Goal: Task Accomplishment & Management: Manage account settings

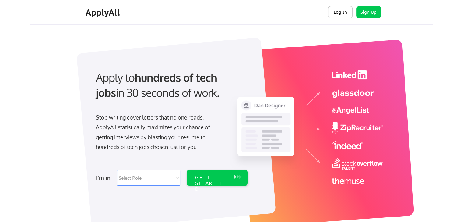
click at [343, 12] on button "Log In" at bounding box center [340, 12] width 24 height 12
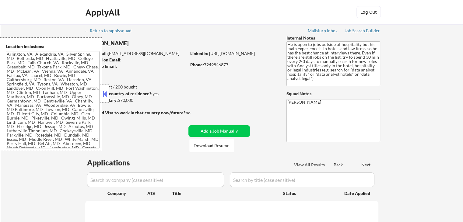
type textarea "[GEOGRAPHIC_DATA], [GEOGRAPHIC_DATA] [GEOGRAPHIC_DATA], [GEOGRAPHIC_DATA] [GEOG…"
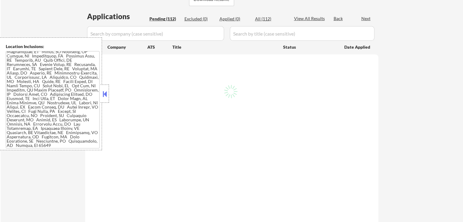
scroll to position [152, 0]
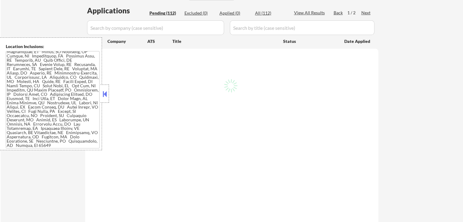
drag, startPoint x: 54, startPoint y: 147, endPoint x: 28, endPoint y: 129, distance: 31.3
click at [15, 93] on textarea at bounding box center [53, 99] width 94 height 97
select select ""pending""
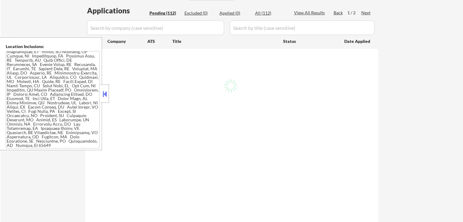
select select ""pending""
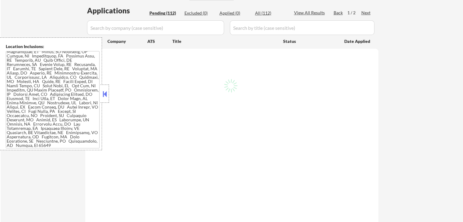
select select ""pending""
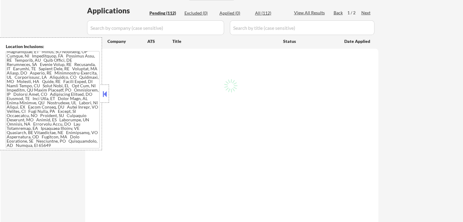
select select ""pending""
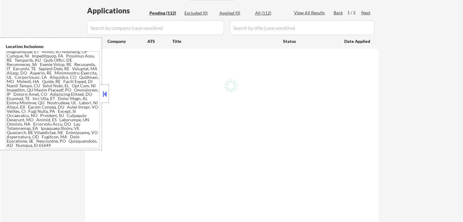
select select ""pending""
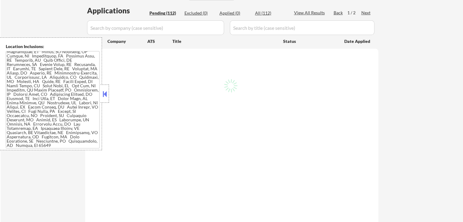
select select ""pending""
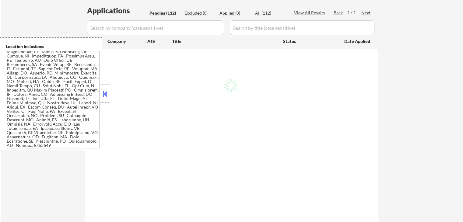
select select ""pending""
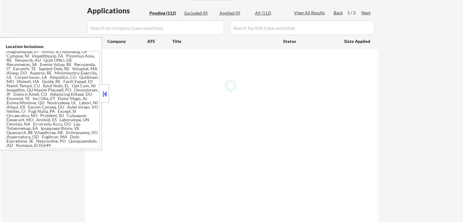
select select ""pending""
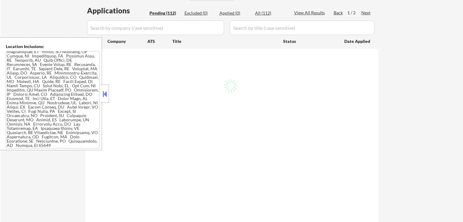
select select ""pending""
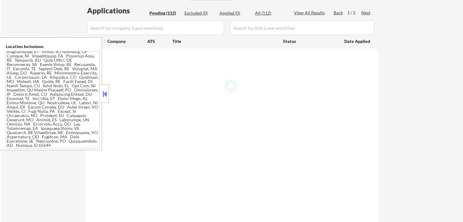
select select ""pending""
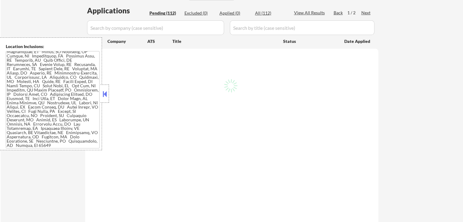
select select ""pending""
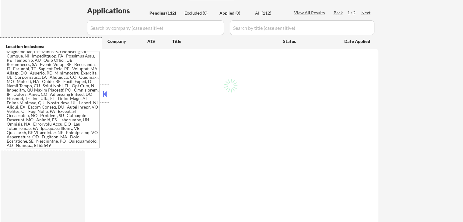
select select ""pending""
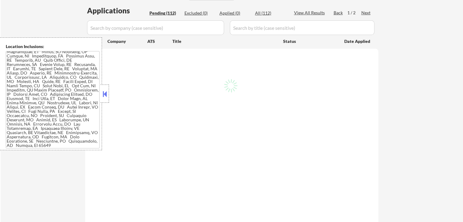
select select ""pending""
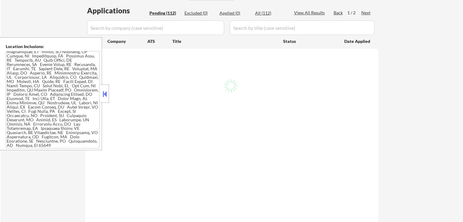
select select ""pending""
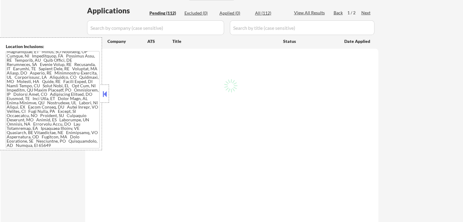
select select ""pending""
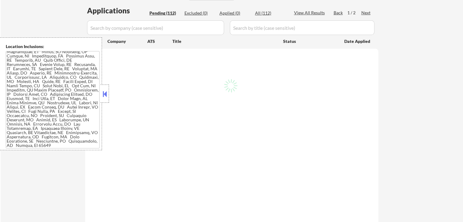
select select ""pending""
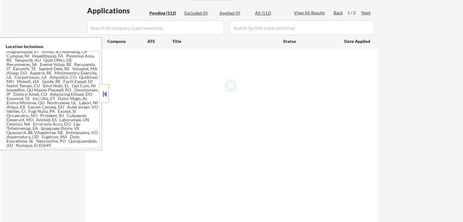
select select ""pending""
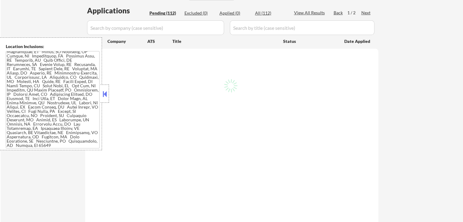
select select ""pending""
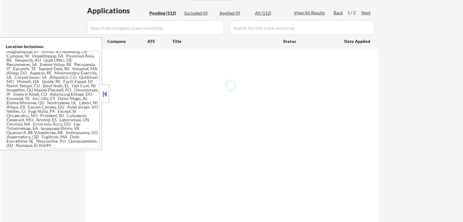
select select ""pending""
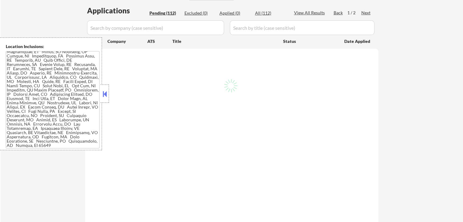
select select ""pending""
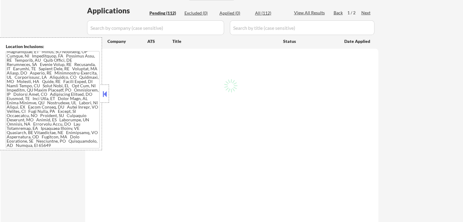
select select ""pending""
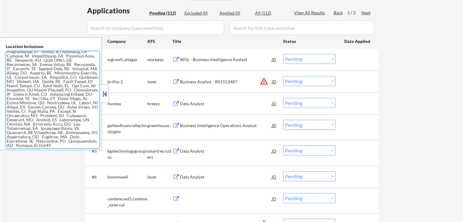
click at [53, 145] on textarea at bounding box center [53, 99] width 94 height 97
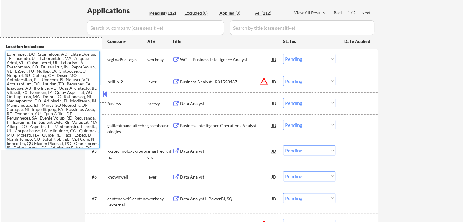
drag, startPoint x: 51, startPoint y: 147, endPoint x: 0, endPoint y: 39, distance: 119.3
click at [0, 39] on div "Location Inclusions:" at bounding box center [51, 93] width 102 height 113
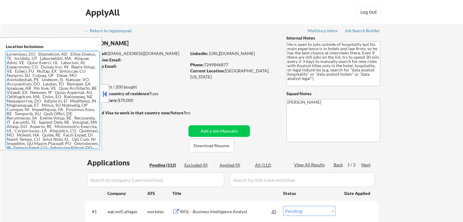
click at [55, 93] on textarea at bounding box center [53, 99] width 94 height 97
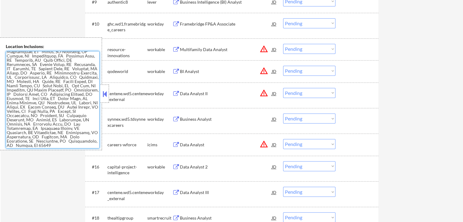
scroll to position [426, 0]
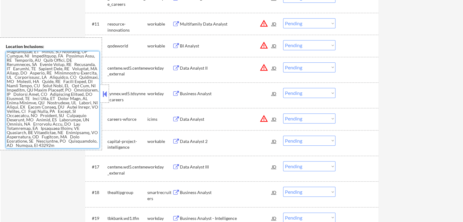
click at [57, 145] on textarea at bounding box center [53, 99] width 94 height 97
type textarea "[GEOGRAPHIC_DATA], [GEOGRAPHIC_DATA] [GEOGRAPHIC_DATA], [GEOGRAPHIC_DATA] [GEOG…"
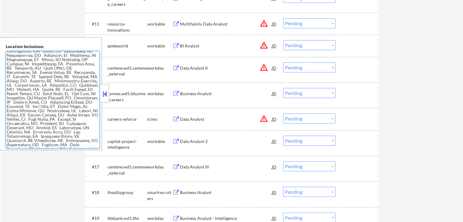
scroll to position [0, 0]
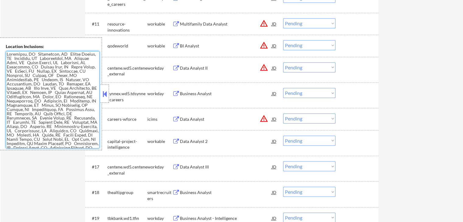
drag, startPoint x: 62, startPoint y: 145, endPoint x: 0, endPoint y: 48, distance: 115.5
click at [0, 48] on div "Location Inclusions:" at bounding box center [51, 93] width 102 height 113
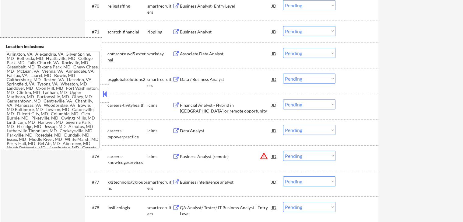
scroll to position [2009, 0]
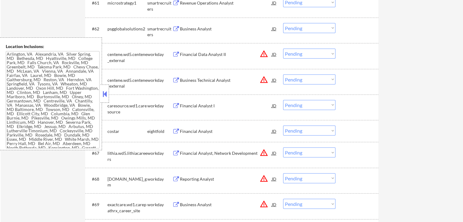
click at [102, 99] on div at bounding box center [104, 94] width 9 height 18
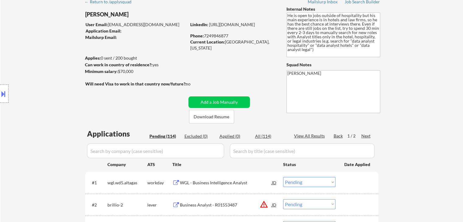
scroll to position [122, 0]
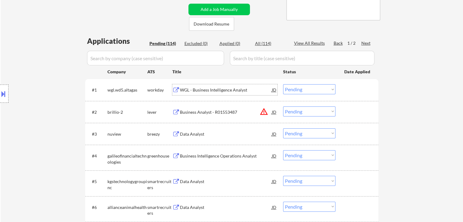
click at [202, 92] on div "WGL - Business Intelligence Analyst" at bounding box center [226, 90] width 92 height 6
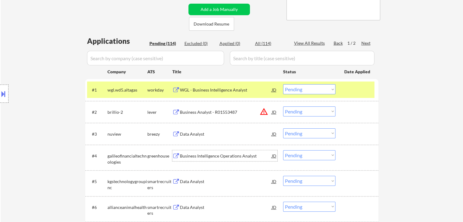
click at [183, 156] on div "Business Intelligence Operations Analyst" at bounding box center [226, 156] width 92 height 6
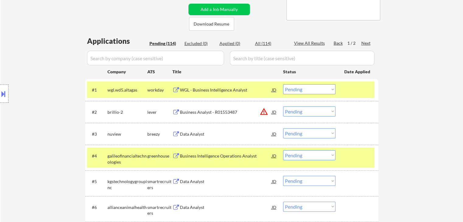
drag, startPoint x: 56, startPoint y: 133, endPoint x: 112, endPoint y: 127, distance: 56.6
click at [57, 134] on div "Location Inclusions:" at bounding box center [54, 93] width 109 height 113
click at [175, 110] on button at bounding box center [176, 113] width 8 height 6
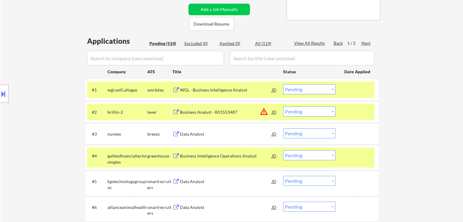
click at [300, 112] on select "Choose an option... Pending Applied Excluded (Questions) Excluded (Expired) Exc…" at bounding box center [309, 111] width 52 height 10
click at [283, 106] on select "Choose an option... Pending Applied Excluded (Questions) Excluded (Expired) Exc…" at bounding box center [309, 111] width 52 height 10
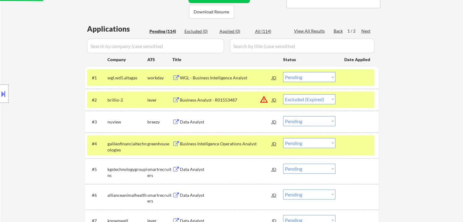
scroll to position [152, 0]
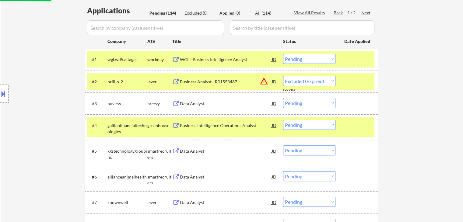
click at [175, 125] on button at bounding box center [176, 126] width 8 height 6
select select ""pending""
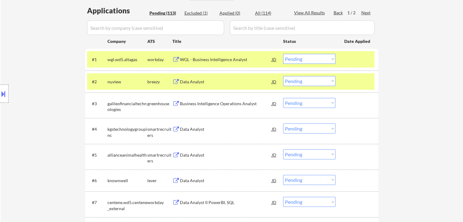
click at [32, 119] on div "Location Inclusions:" at bounding box center [54, 93] width 109 height 113
click at [56, 89] on div "Location Inclusions:" at bounding box center [54, 93] width 109 height 113
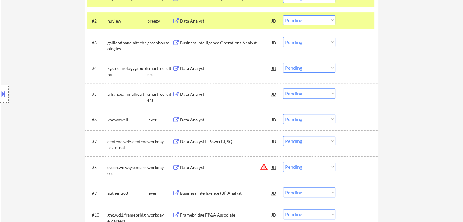
scroll to position [243, 0]
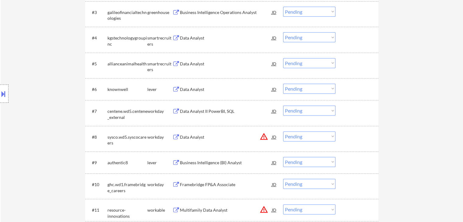
click at [173, 89] on button at bounding box center [176, 90] width 8 height 6
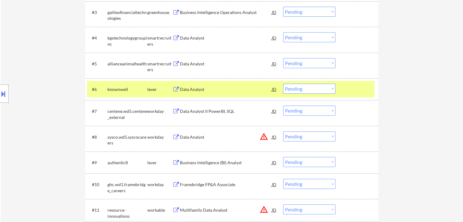
click at [308, 87] on select "Choose an option... Pending Applied Excluded (Questions) Excluded (Expired) Exc…" at bounding box center [309, 89] width 52 height 10
click at [283, 84] on select "Choose an option... Pending Applied Excluded (Questions) Excluded (Expired) Exc…" at bounding box center [309, 89] width 52 height 10
click at [30, 109] on div "Location Inclusions:" at bounding box center [54, 93] width 109 height 113
click at [175, 163] on button at bounding box center [176, 163] width 8 height 6
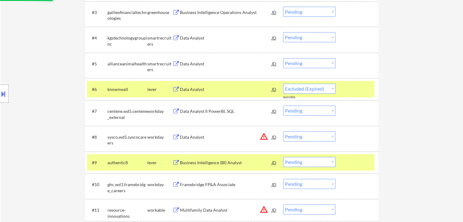
select select ""pending""
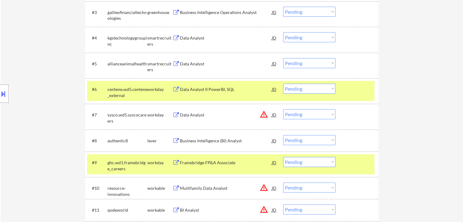
click at [312, 140] on select "Choose an option... Pending Applied Excluded (Questions) Excluded (Expired) Exc…" at bounding box center [309, 140] width 52 height 10
click at [283, 135] on select "Choose an option... Pending Applied Excluded (Questions) Excluded (Expired) Exc…" at bounding box center [309, 140] width 52 height 10
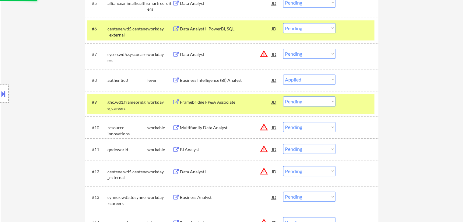
scroll to position [304, 0]
select select ""pending""
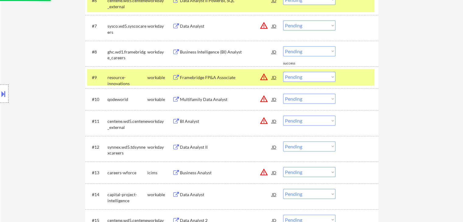
scroll to position [335, 0]
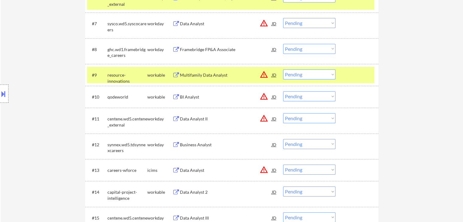
click at [175, 75] on button at bounding box center [176, 75] width 8 height 6
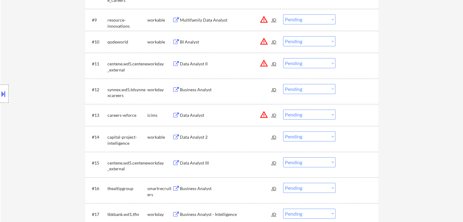
scroll to position [426, 0]
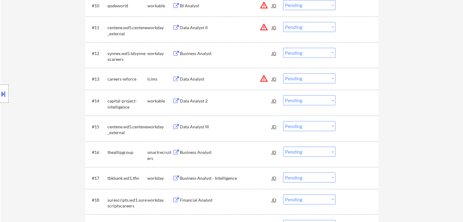
click at [175, 100] on button at bounding box center [176, 101] width 8 height 6
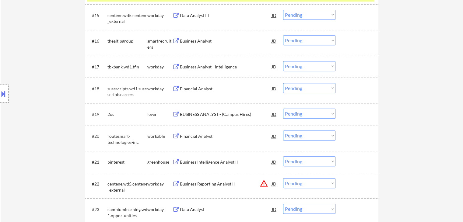
scroll to position [548, 0]
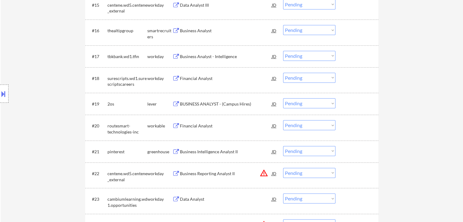
click at [174, 58] on button at bounding box center [176, 57] width 8 height 6
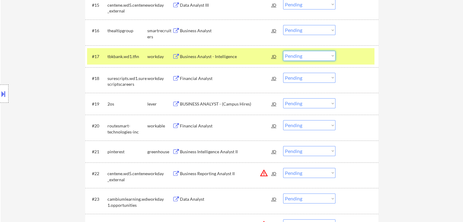
click at [298, 56] on select "Choose an option... Pending Applied Excluded (Questions) Excluded (Expired) Exc…" at bounding box center [309, 56] width 52 height 10
click at [283, 51] on select "Choose an option... Pending Applied Excluded (Questions) Excluded (Expired) Exc…" at bounding box center [309, 56] width 52 height 10
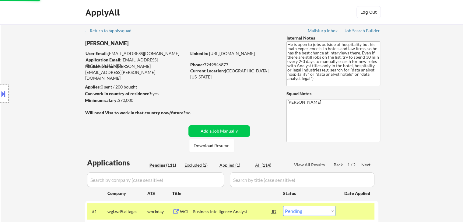
scroll to position [30, 0]
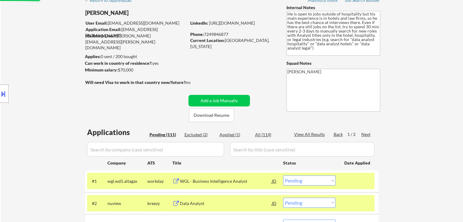
select select ""pending""
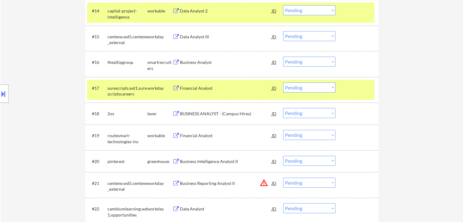
scroll to position [517, 0]
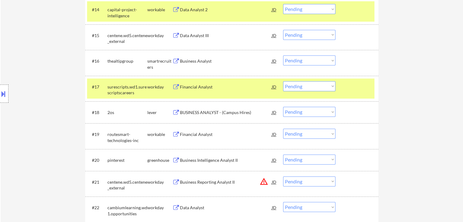
click at [176, 113] on button at bounding box center [176, 113] width 8 height 6
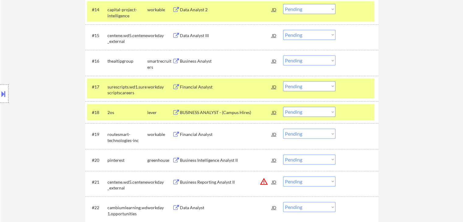
click at [304, 112] on select "Choose an option... Pending Applied Excluded (Questions) Excluded (Expired) Exc…" at bounding box center [309, 112] width 52 height 10
click at [283, 107] on select "Choose an option... Pending Applied Excluded (Questions) Excluded (Expired) Exc…" at bounding box center [309, 112] width 52 height 10
select select ""pending""
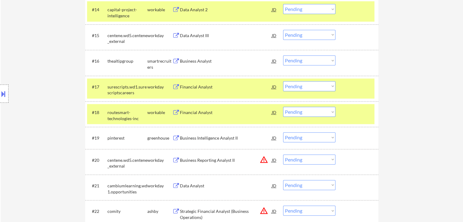
scroll to position [548, 0]
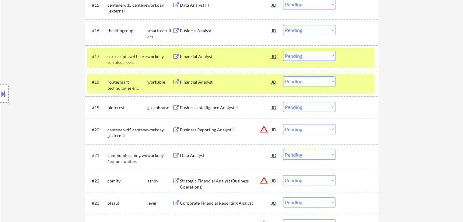
click at [175, 107] on button at bounding box center [176, 108] width 8 height 6
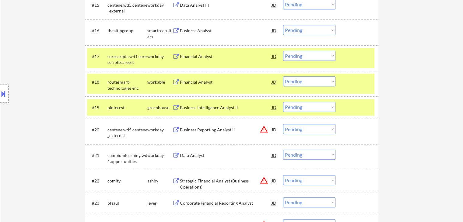
click at [305, 105] on select "Choose an option... Pending Applied Excluded (Questions) Excluded (Expired) Exc…" at bounding box center [309, 107] width 52 height 10
click at [283, 102] on select "Choose an option... Pending Applied Excluded (Questions) Excluded (Expired) Exc…" at bounding box center [309, 107] width 52 height 10
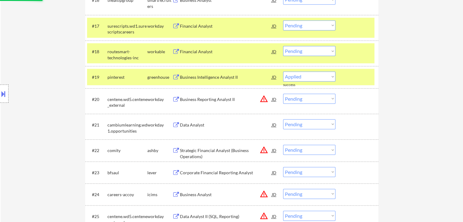
select select ""pending""
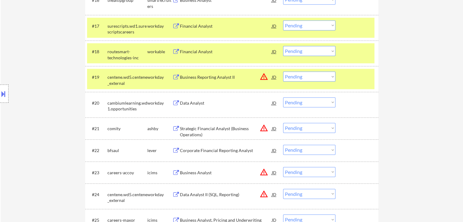
click at [176, 127] on button at bounding box center [176, 129] width 8 height 6
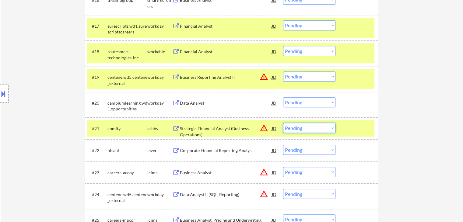
click at [303, 129] on select "Choose an option... Pending Applied Excluded (Questions) Excluded (Expired) Exc…" at bounding box center [309, 128] width 52 height 10
click at [283, 123] on select "Choose an option... Pending Applied Excluded (Questions) Excluded (Expired) Exc…" at bounding box center [309, 128] width 52 height 10
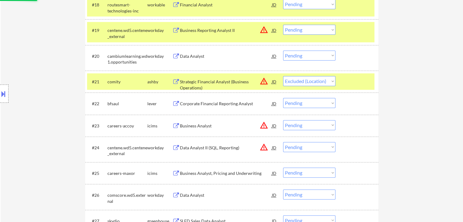
scroll to position [639, 0]
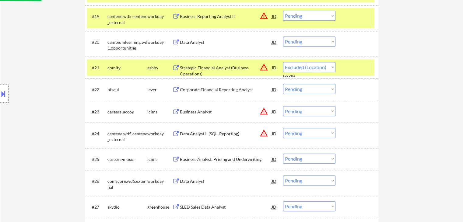
click at [177, 89] on button at bounding box center [176, 90] width 8 height 6
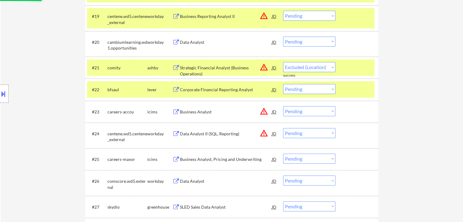
select select ""pending""
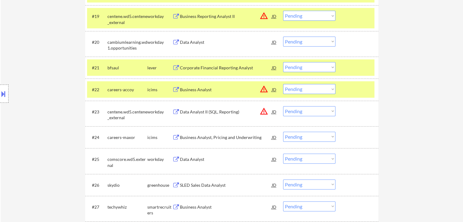
click at [176, 67] on button at bounding box center [176, 68] width 8 height 6
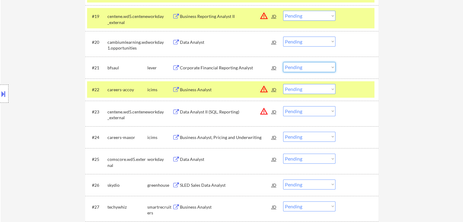
click at [308, 67] on select "Choose an option... Pending Applied Excluded (Questions) Excluded (Expired) Exc…" at bounding box center [309, 67] width 52 height 10
click at [283, 62] on select "Choose an option... Pending Applied Excluded (Questions) Excluded (Expired) Exc…" at bounding box center [309, 67] width 52 height 10
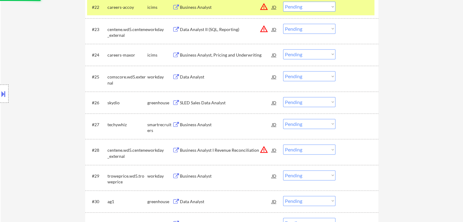
scroll to position [730, 0]
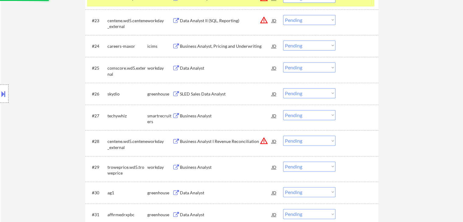
select select ""pending""
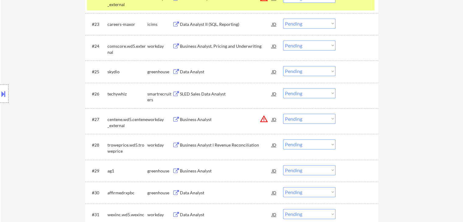
click at [176, 68] on div "Data Analyst JD warning_amber" at bounding box center [224, 71] width 105 height 11
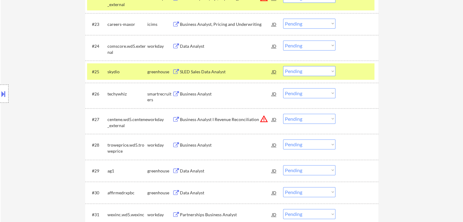
click at [315, 71] on select "Choose an option... Pending Applied Excluded (Questions) Excluded (Expired) Exc…" at bounding box center [309, 71] width 52 height 10
click at [283, 66] on select "Choose an option... Pending Applied Excluded (Questions) Excluded (Expired) Exc…" at bounding box center [309, 71] width 52 height 10
select select ""pending""
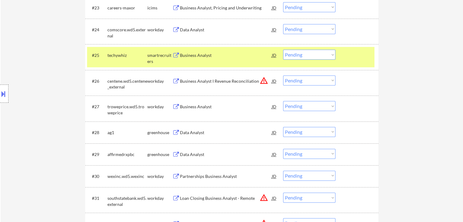
scroll to position [761, 0]
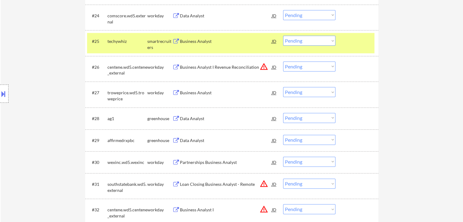
click at [174, 118] on button at bounding box center [176, 119] width 8 height 6
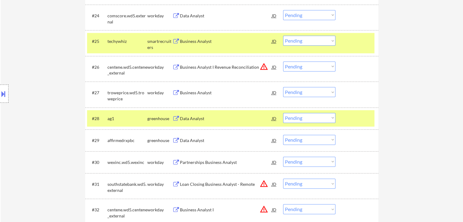
click at [173, 139] on button at bounding box center [176, 141] width 8 height 6
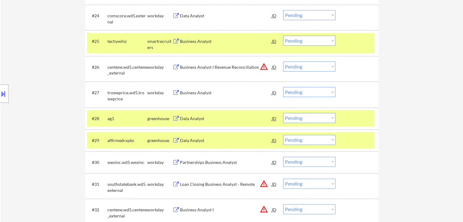
click at [304, 138] on select "Choose an option... Pending Applied Excluded (Questions) Excluded (Expired) Exc…" at bounding box center [309, 140] width 52 height 10
click at [283, 135] on select "Choose an option... Pending Applied Excluded (Questions) Excluded (Expired) Exc…" at bounding box center [309, 140] width 52 height 10
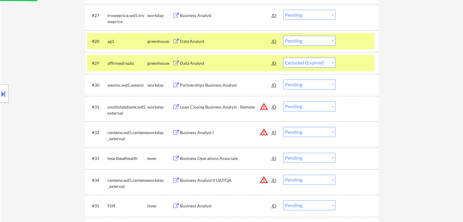
scroll to position [852, 0]
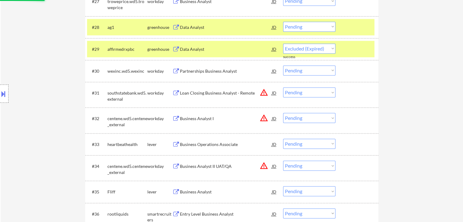
select select ""pending""
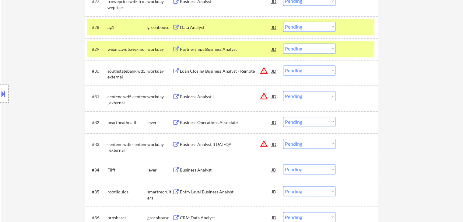
click at [176, 123] on button at bounding box center [176, 123] width 8 height 6
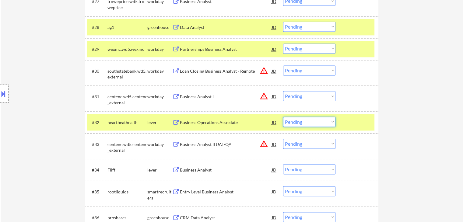
drag, startPoint x: 319, startPoint y: 122, endPoint x: 318, endPoint y: 126, distance: 3.4
click at [318, 122] on select "Choose an option... Pending Applied Excluded (Questions) Excluded (Expired) Exc…" at bounding box center [309, 122] width 52 height 10
click at [283, 117] on select "Choose an option... Pending Applied Excluded (Questions) Excluded (Expired) Exc…" at bounding box center [309, 122] width 52 height 10
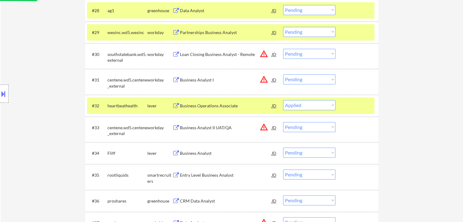
scroll to position [882, 0]
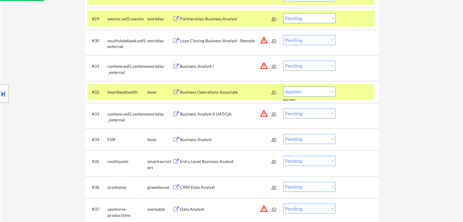
click at [176, 138] on button at bounding box center [176, 140] width 8 height 6
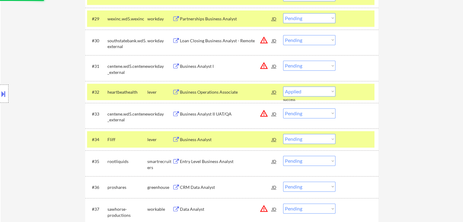
select select ""pending""
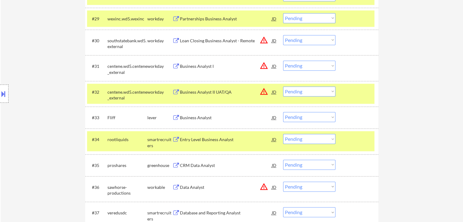
click at [313, 118] on select "Choose an option... Pending Applied Excluded (Questions) Excluded (Expired) Exc…" at bounding box center [309, 117] width 52 height 10
click at [283, 112] on select "Choose an option... Pending Applied Excluded (Questions) Excluded (Expired) Exc…" at bounding box center [309, 117] width 52 height 10
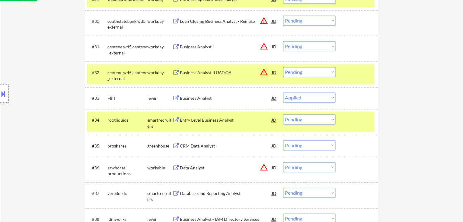
scroll to position [913, 0]
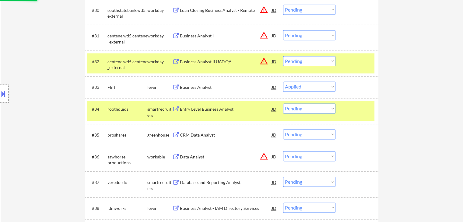
click at [175, 133] on button at bounding box center [176, 135] width 8 height 6
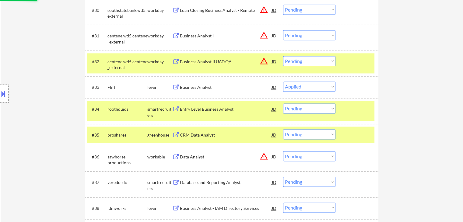
select select ""pending""
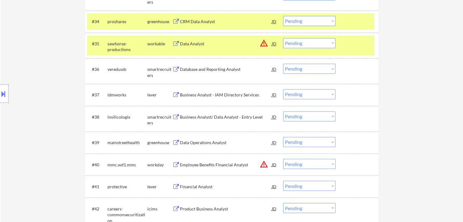
scroll to position [1034, 0]
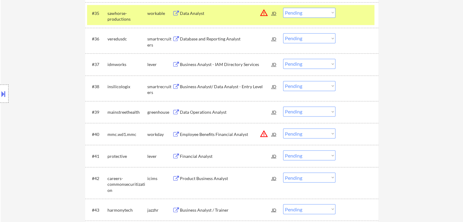
click at [179, 63] on button at bounding box center [176, 65] width 8 height 6
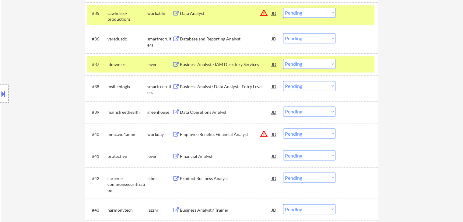
click at [296, 67] on select "Choose an option... Pending Applied Excluded (Questions) Excluded (Expired) Exc…" at bounding box center [309, 64] width 52 height 10
click at [283, 59] on select "Choose an option... Pending Applied Excluded (Questions) Excluded (Expired) Exc…" at bounding box center [309, 64] width 52 height 10
click at [175, 113] on button at bounding box center [176, 113] width 8 height 6
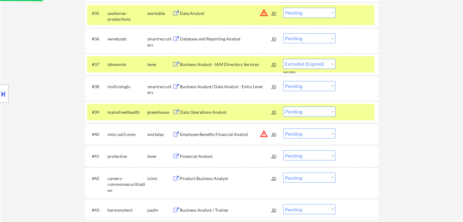
select select ""pending""
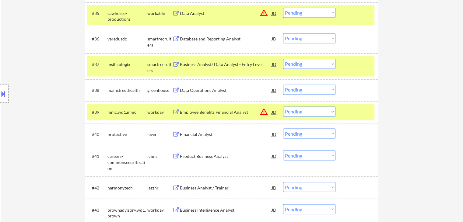
click at [177, 87] on div "Data Operations Analyst JD warning_amber" at bounding box center [224, 90] width 105 height 11
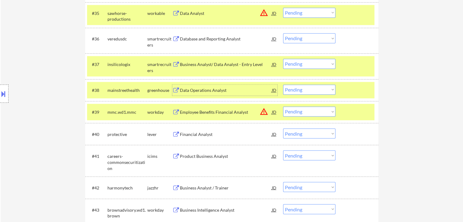
click at [294, 87] on select "Choose an option... Pending Applied Excluded (Questions) Excluded (Expired) Exc…" at bounding box center [309, 90] width 52 height 10
click at [283, 85] on select "Choose an option... Pending Applied Excluded (Questions) Excluded (Expired) Exc…" at bounding box center [309, 90] width 52 height 10
click at [177, 134] on button at bounding box center [176, 134] width 8 height 6
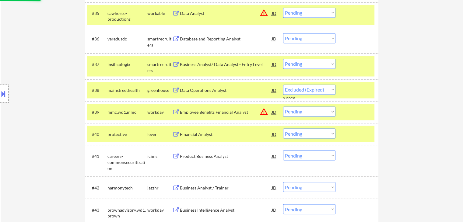
select select ""pending""
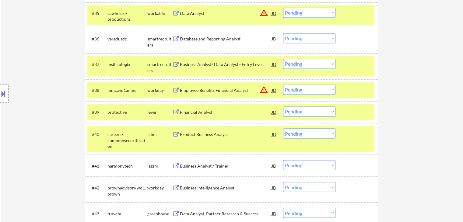
click at [310, 112] on select "Choose an option... Pending Applied Excluded (Questions) Excluded (Expired) Exc…" at bounding box center [309, 111] width 52 height 10
click at [283, 106] on select "Choose an option... Pending Applied Excluded (Questions) Excluded (Expired) Exc…" at bounding box center [309, 111] width 52 height 10
select select ""pending""
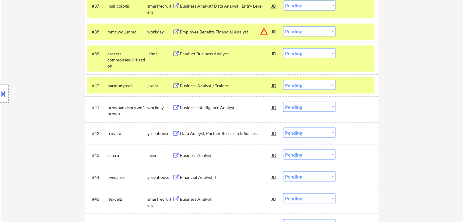
scroll to position [1126, 0]
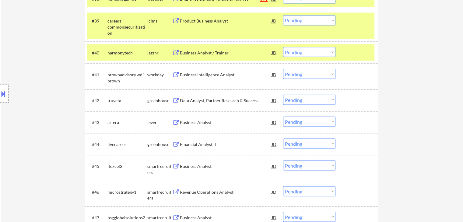
click at [175, 99] on button at bounding box center [176, 101] width 8 height 6
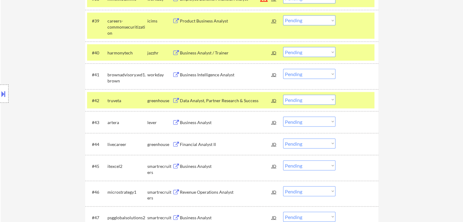
click at [299, 99] on select "Choose an option... Pending Applied Excluded (Questions) Excluded (Expired) Exc…" at bounding box center [309, 100] width 52 height 10
click at [283, 95] on select "Choose an option... Pending Applied Excluded (Questions) Excluded (Expired) Exc…" at bounding box center [309, 100] width 52 height 10
click at [24, 120] on div "Location Inclusions:" at bounding box center [54, 93] width 109 height 113
click at [174, 123] on button at bounding box center [176, 123] width 8 height 6
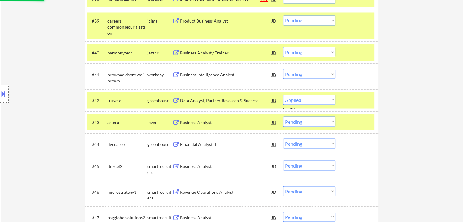
select select ""pending""
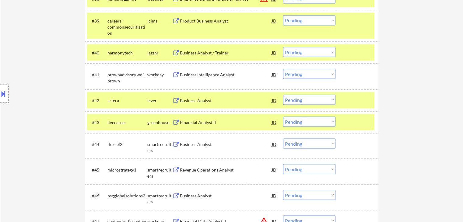
click at [175, 121] on button at bounding box center [176, 123] width 8 height 6
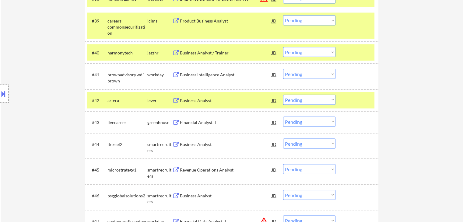
click at [175, 98] on button at bounding box center [176, 101] width 8 height 6
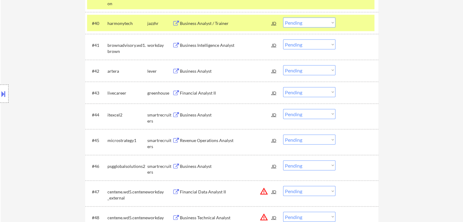
scroll to position [1186, 0]
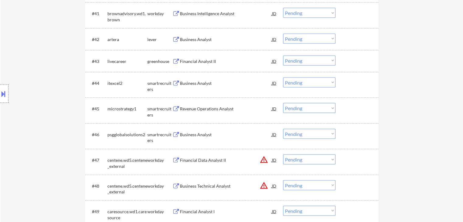
click at [176, 59] on button at bounding box center [176, 62] width 8 height 6
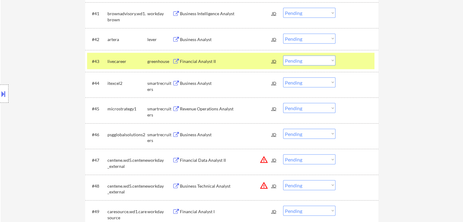
click at [36, 104] on div "Location Inclusions:" at bounding box center [54, 93] width 109 height 113
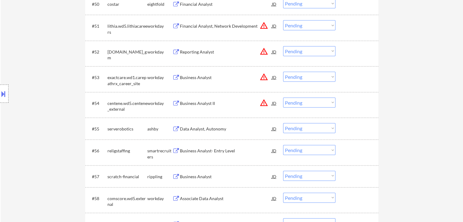
scroll to position [1430, 0]
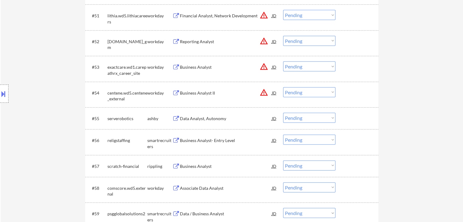
click at [176, 118] on button at bounding box center [176, 119] width 8 height 6
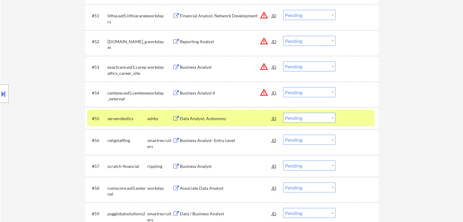
click at [310, 118] on select "Choose an option... Pending Applied Excluded (Questions) Excluded (Expired) Exc…" at bounding box center [309, 118] width 52 height 10
click at [283, 113] on select "Choose an option... Pending Applied Excluded (Questions) Excluded (Expired) Exc…" at bounding box center [309, 118] width 52 height 10
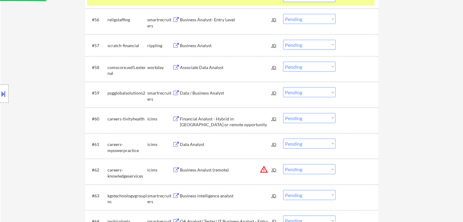
scroll to position [1552, 0]
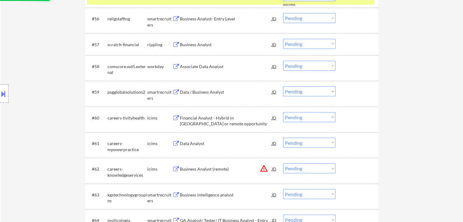
select select ""pending""
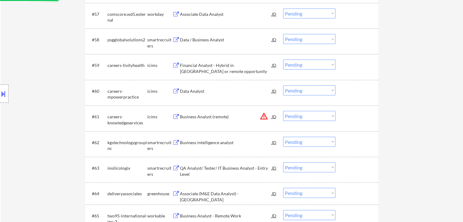
scroll to position [1612, 0]
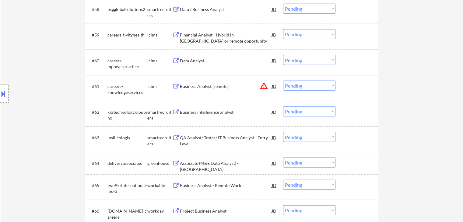
click at [176, 162] on button at bounding box center [176, 164] width 8 height 6
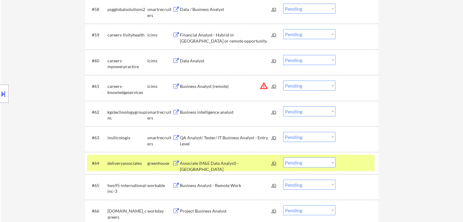
click at [304, 163] on select "Choose an option... Pending Applied Excluded (Questions) Excluded (Expired) Exc…" at bounding box center [309, 163] width 52 height 10
click at [283, 158] on select "Choose an option... Pending Applied Excluded (Questions) Excluded (Expired) Exc…" at bounding box center [309, 163] width 52 height 10
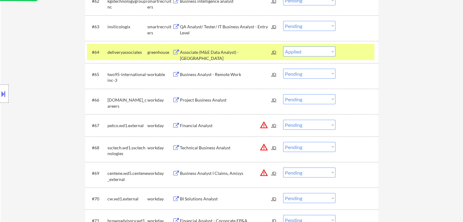
scroll to position [1734, 0]
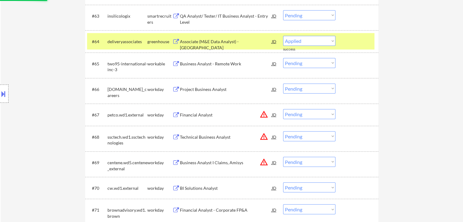
select select ""pending""
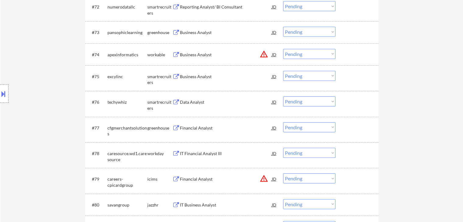
scroll to position [1977, 0]
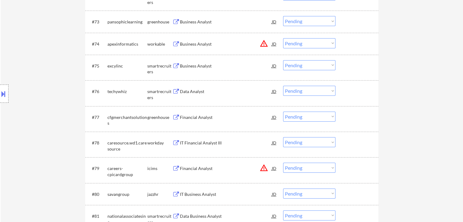
click at [177, 117] on button at bounding box center [176, 118] width 8 height 6
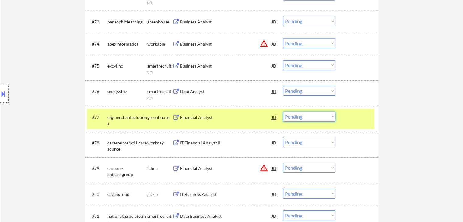
click at [303, 119] on select "Choose an option... Pending Applied Excluded (Questions) Excluded (Expired) Exc…" at bounding box center [309, 117] width 52 height 10
click at [283, 112] on select "Choose an option... Pending Applied Excluded (Questions) Excluded (Expired) Exc…" at bounding box center [309, 117] width 52 height 10
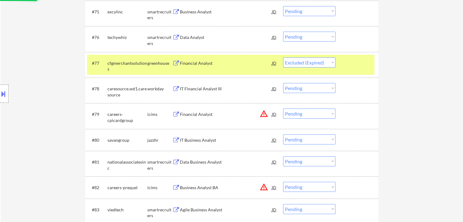
scroll to position [2038, 0]
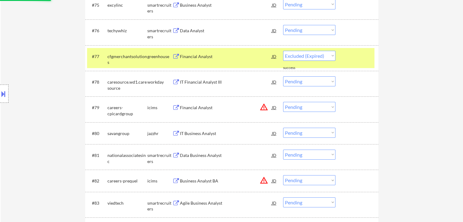
select select ""pending""
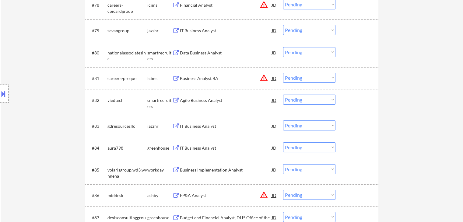
scroll to position [2130, 0]
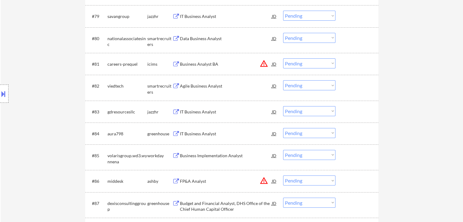
click at [174, 133] on button at bounding box center [176, 134] width 8 height 6
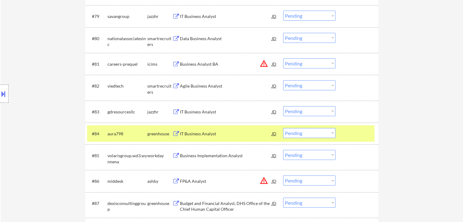
click at [296, 130] on select "Choose an option... Pending Applied Excluded (Questions) Excluded (Expired) Exc…" at bounding box center [309, 133] width 52 height 10
click at [283, 128] on select "Choose an option... Pending Applied Excluded (Questions) Excluded (Expired) Exc…" at bounding box center [309, 133] width 52 height 10
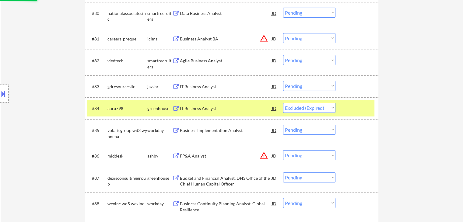
scroll to position [2190, 0]
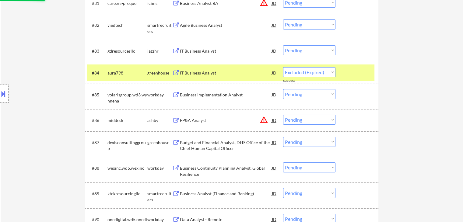
click at [175, 120] on button at bounding box center [176, 121] width 8 height 6
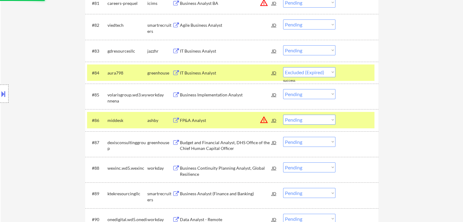
select select ""pending""
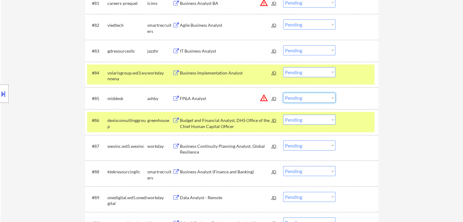
click at [307, 97] on select "Choose an option... Pending Applied Excluded (Questions) Excluded (Expired) Exc…" at bounding box center [309, 98] width 52 height 10
click at [283, 93] on select "Choose an option... Pending Applied Excluded (Questions) Excluded (Expired) Exc…" at bounding box center [309, 98] width 52 height 10
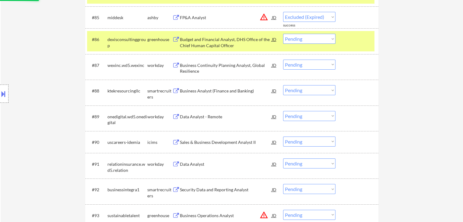
select select ""pending""
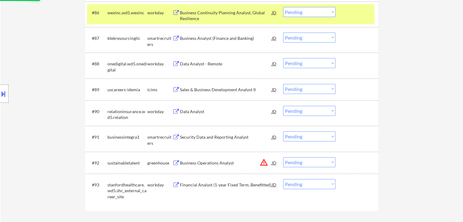
scroll to position [2312, 0]
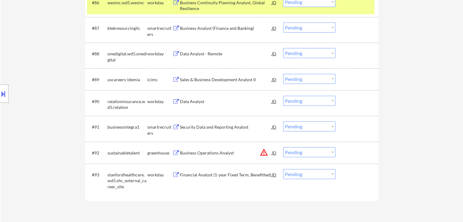
click at [174, 151] on button at bounding box center [176, 153] width 8 height 6
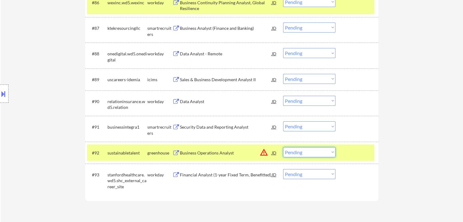
click at [312, 150] on select "Choose an option... Pending Applied Excluded (Questions) Excluded (Expired) Exc…" at bounding box center [309, 152] width 52 height 10
click at [283, 147] on select "Choose an option... Pending Applied Excluded (Questions) Excluded (Expired) Exc…" at bounding box center [309, 152] width 52 height 10
select select ""pending""
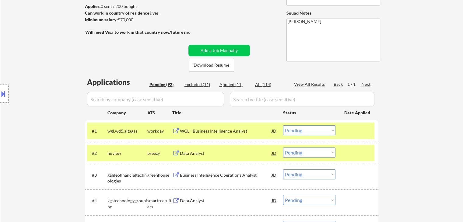
scroll to position [91, 0]
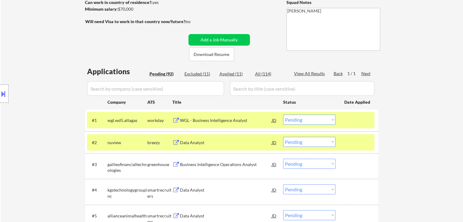
click at [175, 165] on button at bounding box center [176, 165] width 8 height 6
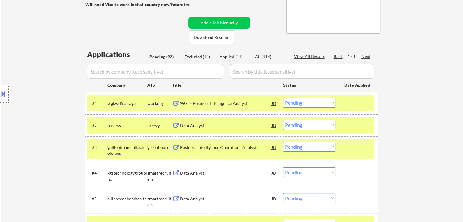
scroll to position [122, 0]
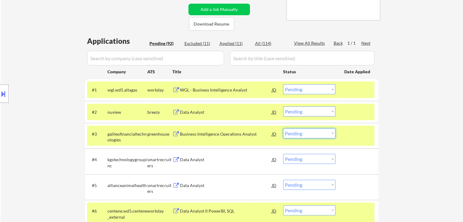
click at [302, 131] on select "Choose an option... Pending Applied Excluded (Questions) Excluded (Expired) Exc…" at bounding box center [309, 133] width 52 height 10
click at [283, 128] on select "Choose an option... Pending Applied Excluded (Questions) Excluded (Expired) Exc…" at bounding box center [309, 133] width 52 height 10
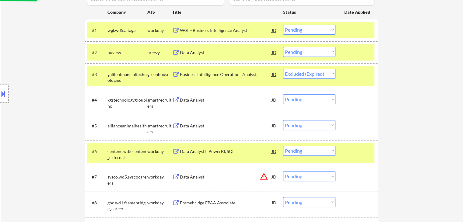
scroll to position [183, 0]
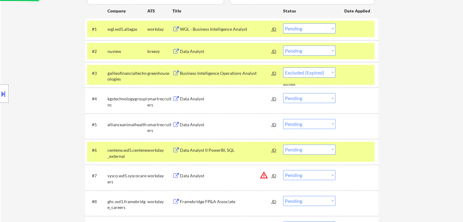
select select ""pending""
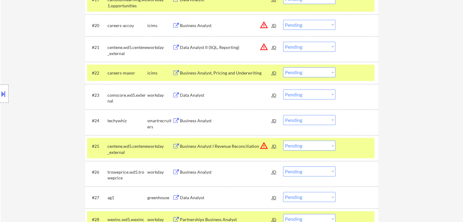
scroll to position [669, 0]
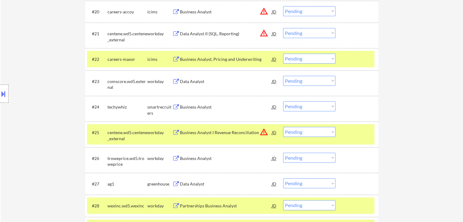
click at [173, 183] on button at bounding box center [176, 184] width 8 height 6
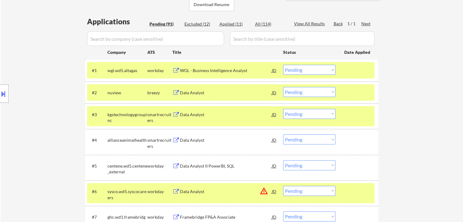
scroll to position [152, 0]
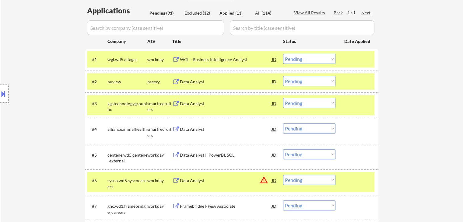
click at [175, 128] on button at bounding box center [176, 130] width 8 height 6
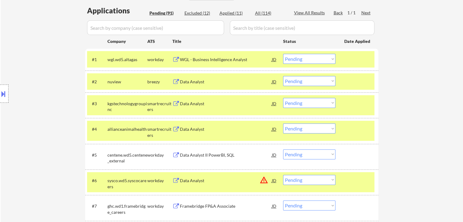
click at [313, 128] on select "Choose an option... Pending Applied Excluded (Questions) Excluded (Expired) Exc…" at bounding box center [309, 129] width 52 height 10
click at [283, 124] on select "Choose an option... Pending Applied Excluded (Questions) Excluded (Expired) Exc…" at bounding box center [309, 129] width 52 height 10
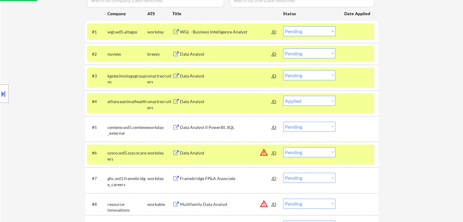
scroll to position [213, 0]
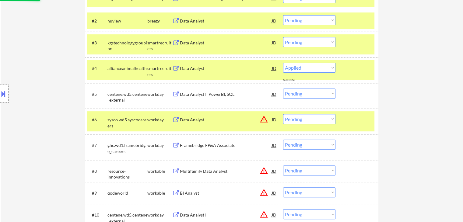
click at [175, 93] on button at bounding box center [176, 95] width 8 height 6
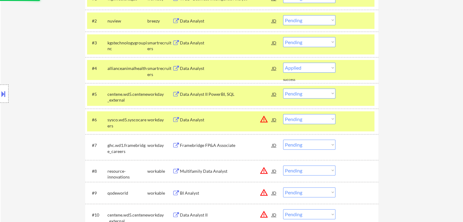
select select ""pending""
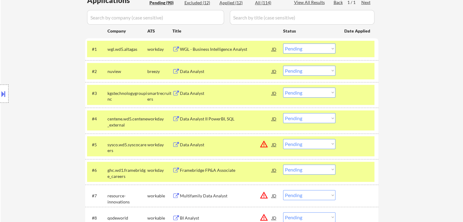
scroll to position [152, 0]
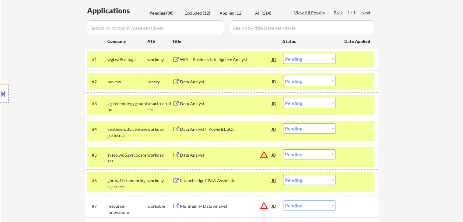
click at [177, 59] on button at bounding box center [176, 60] width 8 height 6
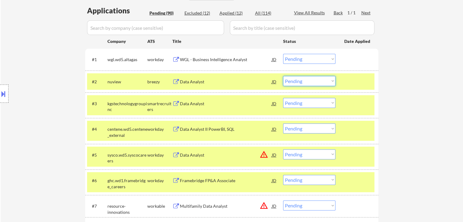
click at [303, 81] on select "Choose an option... Pending Applied Excluded (Questions) Excluded (Expired) Exc…" at bounding box center [309, 81] width 52 height 10
click at [283, 76] on select "Choose an option... Pending Applied Excluded (Questions) Excluded (Expired) Exc…" at bounding box center [309, 81] width 52 height 10
click at [176, 103] on button at bounding box center [176, 104] width 8 height 6
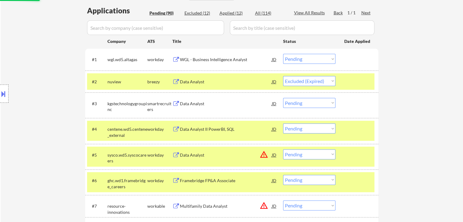
select select ""pending""
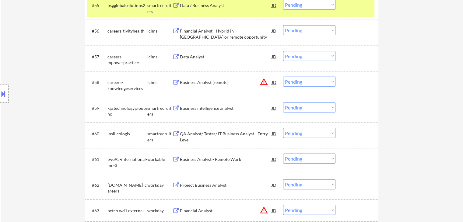
scroll to position [125, 0]
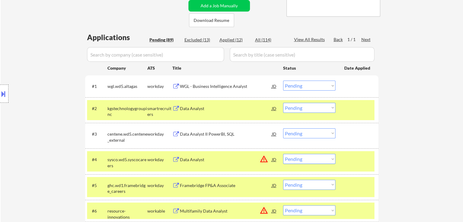
click at [296, 105] on select "Choose an option... Pending Applied Excluded (Questions) Excluded (Expired) Exc…" at bounding box center [309, 108] width 52 height 10
click at [283, 103] on select "Choose an option... Pending Applied Excluded (Questions) Excluded (Expired) Exc…" at bounding box center [309, 108] width 52 height 10
click at [5, 99] on div at bounding box center [4, 94] width 9 height 18
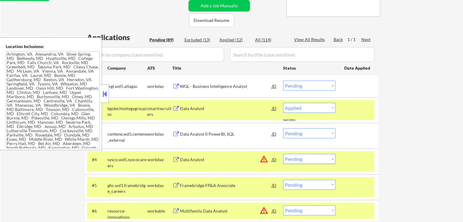
select select ""pending""
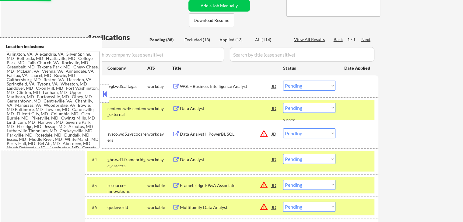
click at [102, 98] on button at bounding box center [104, 93] width 7 height 9
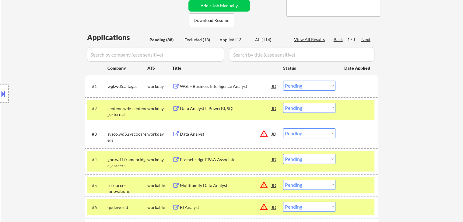
click at [174, 84] on button at bounding box center [176, 87] width 8 height 6
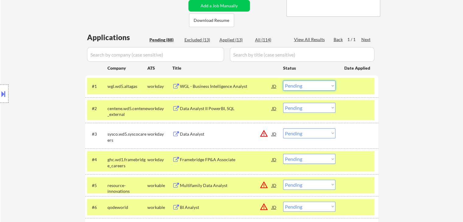
click at [301, 86] on select "Choose an option... Pending Applied Excluded (Questions) Excluded (Expired) Exc…" at bounding box center [309, 86] width 52 height 10
click at [283, 81] on select "Choose an option... Pending Applied Excluded (Questions) Excluded (Expired) Exc…" at bounding box center [309, 86] width 52 height 10
click at [179, 106] on button at bounding box center [176, 109] width 8 height 6
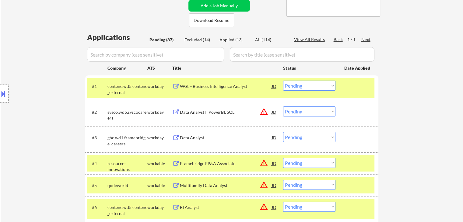
click at [298, 89] on select "Choose an option... Pending Applied Excluded (Questions) Excluded (Expired) Exc…" at bounding box center [309, 86] width 52 height 10
click at [283, 81] on select "Choose an option... Pending Applied Excluded (Questions) Excluded (Expired) Exc…" at bounding box center [309, 86] width 52 height 10
click at [176, 112] on button at bounding box center [176, 113] width 8 height 6
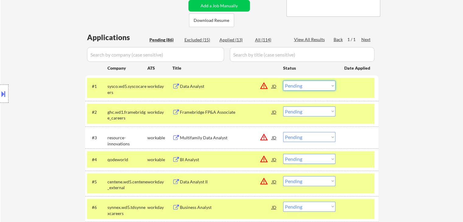
click at [310, 85] on select "Choose an option... Pending Applied Excluded (Questions) Excluded (Expired) Exc…" at bounding box center [309, 86] width 52 height 10
click at [283, 81] on select "Choose an option... Pending Applied Excluded (Questions) Excluded (Expired) Exc…" at bounding box center [309, 86] width 52 height 10
click at [175, 112] on button at bounding box center [176, 113] width 8 height 6
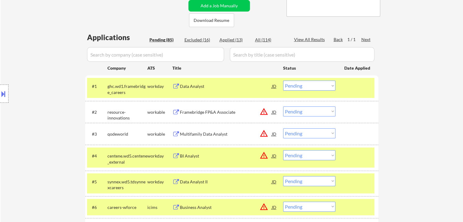
click at [312, 89] on select "Choose an option... Pending Applied Excluded (Questions) Excluded (Expired) Exc…" at bounding box center [309, 86] width 52 height 10
click at [283, 81] on select "Choose an option... Pending Applied Excluded (Questions) Excluded (Expired) Exc…" at bounding box center [309, 86] width 52 height 10
click at [178, 110] on button at bounding box center [176, 113] width 8 height 6
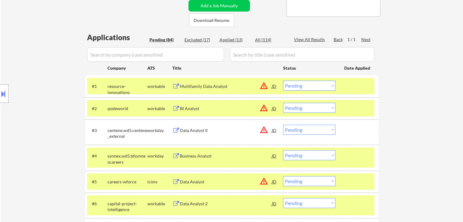
click at [300, 85] on select "Choose an option... Pending Applied Excluded (Questions) Excluded (Expired) Exc…" at bounding box center [309, 86] width 52 height 10
click at [283, 81] on select "Choose an option... Pending Applied Excluded (Questions) Excluded (Expired) Exc…" at bounding box center [309, 86] width 52 height 10
click at [174, 106] on button at bounding box center [176, 109] width 8 height 6
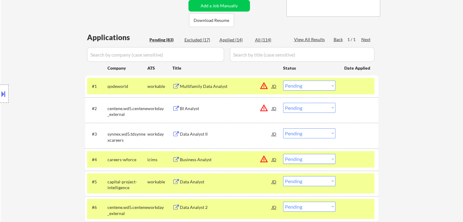
click at [308, 86] on select "Choose an option... Pending Applied Excluded (Questions) Excluded (Expired) Exc…" at bounding box center [309, 86] width 52 height 10
click at [283, 81] on select "Choose an option... Pending Applied Excluded (Questions) Excluded (Expired) Exc…" at bounding box center [309, 86] width 52 height 10
click at [177, 106] on button at bounding box center [176, 109] width 8 height 6
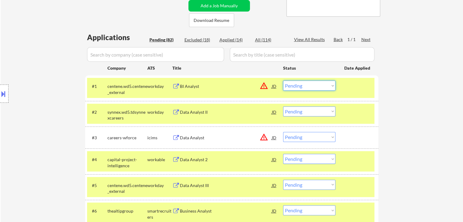
drag, startPoint x: 304, startPoint y: 85, endPoint x: 304, endPoint y: 89, distance: 3.3
click at [304, 85] on select "Choose an option... Pending Applied Excluded (Questions) Excluded (Expired) Exc…" at bounding box center [309, 86] width 52 height 10
click at [283, 81] on select "Choose an option... Pending Applied Excluded (Questions) Excluded (Expired) Exc…" at bounding box center [309, 86] width 52 height 10
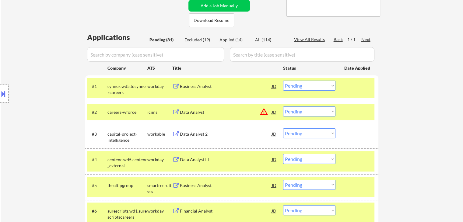
click at [174, 86] on button at bounding box center [176, 87] width 8 height 6
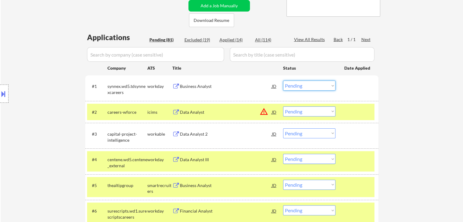
click at [307, 85] on select "Choose an option... Pending Applied Excluded (Questions) Excluded (Expired) Exc…" at bounding box center [309, 86] width 52 height 10
click at [283, 81] on select "Choose an option... Pending Applied Excluded (Questions) Excluded (Expired) Exc…" at bounding box center [309, 86] width 52 height 10
click at [175, 111] on button at bounding box center [176, 113] width 8 height 6
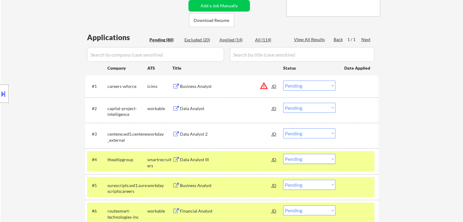
click at [310, 87] on select "Choose an option... Pending Applied Excluded (Questions) Excluded (Expired) Exc…" at bounding box center [309, 86] width 52 height 10
click at [283, 81] on select "Choose an option... Pending Applied Excluded (Questions) Excluded (Expired) Exc…" at bounding box center [309, 86] width 52 height 10
click at [177, 106] on button at bounding box center [176, 109] width 8 height 6
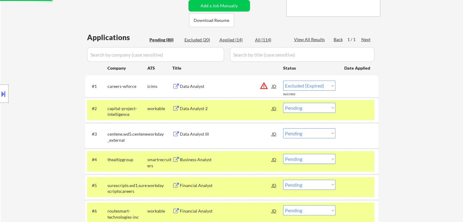
select select ""pending""
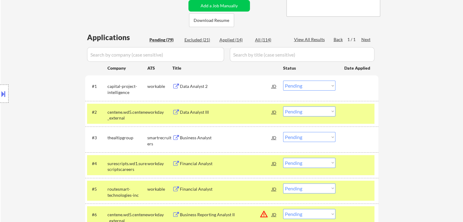
click at [176, 112] on button at bounding box center [176, 113] width 8 height 6
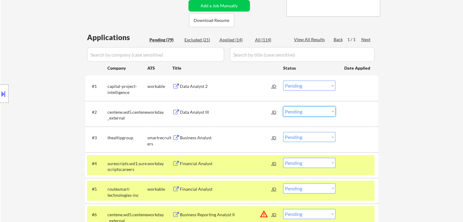
click at [314, 109] on select "Choose an option... Pending Applied Excluded (Questions) Excluded (Expired) Exc…" at bounding box center [309, 111] width 52 height 10
click at [283, 106] on select "Choose an option... Pending Applied Excluded (Questions) Excluded (Expired) Exc…" at bounding box center [309, 111] width 52 height 10
click at [61, 126] on div "Location Inclusions:" at bounding box center [54, 93] width 109 height 113
select select ""pending""
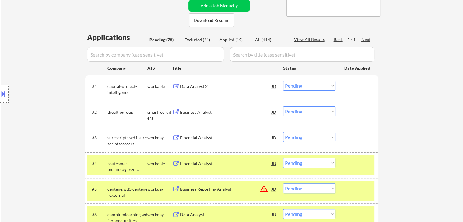
click at [176, 138] on button at bounding box center [176, 138] width 8 height 6
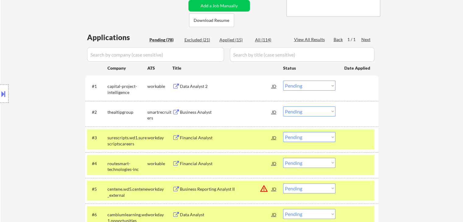
click at [178, 85] on button at bounding box center [176, 87] width 8 height 6
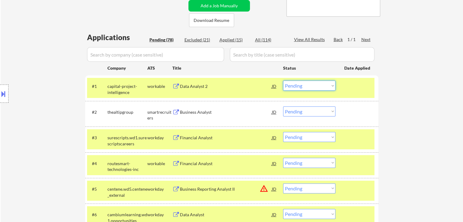
drag, startPoint x: 315, startPoint y: 83, endPoint x: 315, endPoint y: 88, distance: 4.6
click at [315, 83] on select "Choose an option... Pending Applied Excluded (Questions) Excluded (Expired) Exc…" at bounding box center [309, 86] width 52 height 10
click at [283, 81] on select "Choose an option... Pending Applied Excluded (Questions) Excluded (Expired) Exc…" at bounding box center [309, 86] width 52 height 10
click at [321, 85] on select "Choose an option... Pending Applied Excluded (Questions) Excluded (Expired) Exc…" at bounding box center [309, 86] width 52 height 10
click at [283, 81] on select "Choose an option... Pending Applied Excluded (Questions) Excluded (Expired) Exc…" at bounding box center [309, 86] width 52 height 10
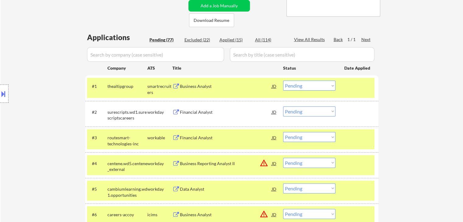
click at [298, 86] on select "Choose an option... Pending Applied Excluded (Questions) Excluded (Expired) Exc…" at bounding box center [309, 86] width 52 height 10
click at [283, 81] on select "Choose an option... Pending Applied Excluded (Questions) Excluded (Expired) Exc…" at bounding box center [309, 86] width 52 height 10
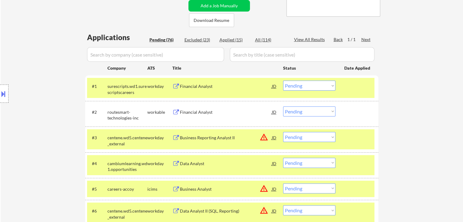
click at [302, 85] on select "Choose an option... Pending Applied Excluded (Questions) Excluded (Expired) Exc…" at bounding box center [309, 86] width 52 height 10
click at [283, 81] on select "Choose an option... Pending Applied Excluded (Questions) Excluded (Expired) Exc…" at bounding box center [309, 86] width 52 height 10
click at [175, 110] on button at bounding box center [176, 113] width 8 height 6
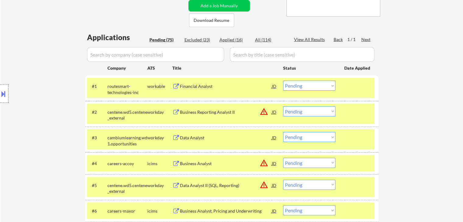
click at [308, 83] on select "Choose an option... Pending Applied Excluded (Questions) Excluded (Expired) Exc…" at bounding box center [309, 86] width 52 height 10
click at [283, 81] on select "Choose an option... Pending Applied Excluded (Questions) Excluded (Expired) Exc…" at bounding box center [309, 86] width 52 height 10
click at [178, 112] on button at bounding box center [176, 113] width 8 height 6
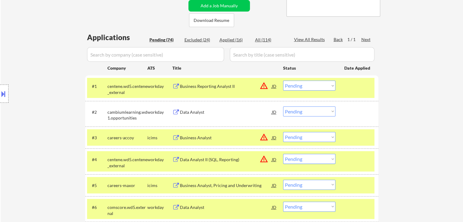
click at [319, 85] on select "Choose an option... Pending Applied Excluded (Questions) Excluded (Expired) Exc…" at bounding box center [309, 86] width 52 height 10
click at [283, 81] on select "Choose an option... Pending Applied Excluded (Questions) Excluded (Expired) Exc…" at bounding box center [309, 86] width 52 height 10
click at [176, 111] on button at bounding box center [176, 113] width 8 height 6
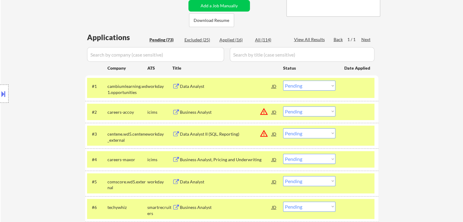
click at [308, 87] on select "Choose an option... Pending Applied Excluded (Questions) Excluded (Expired) Exc…" at bounding box center [309, 86] width 52 height 10
click at [283, 81] on select "Choose an option... Pending Applied Excluded (Questions) Excluded (Expired) Exc…" at bounding box center [309, 86] width 52 height 10
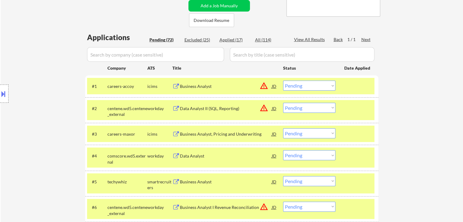
click at [176, 84] on button at bounding box center [176, 87] width 8 height 6
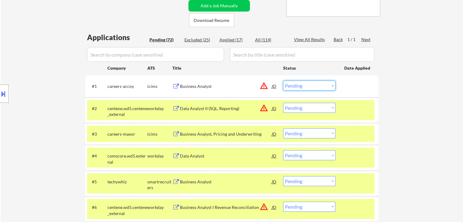
click at [300, 84] on select "Choose an option... Pending Applied Excluded (Questions) Excluded (Expired) Exc…" at bounding box center [309, 86] width 52 height 10
click at [283, 81] on select "Choose an option... Pending Applied Excluded (Questions) Excluded (Expired) Exc…" at bounding box center [309, 86] width 52 height 10
click at [174, 109] on button at bounding box center [176, 109] width 8 height 6
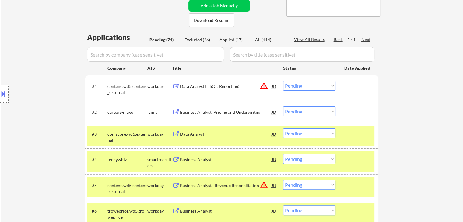
click at [312, 84] on select "Choose an option... Pending Applied Excluded (Questions) Excluded (Expired) Exc…" at bounding box center [309, 86] width 52 height 10
click at [283, 81] on select "Choose an option... Pending Applied Excluded (Questions) Excluded (Expired) Exc…" at bounding box center [309, 86] width 52 height 10
click at [176, 112] on button at bounding box center [176, 113] width 8 height 6
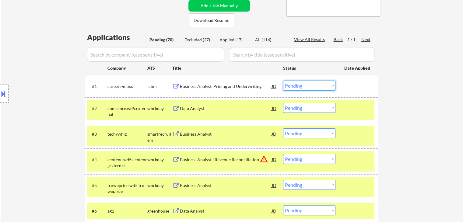
drag, startPoint x: 315, startPoint y: 85, endPoint x: 314, endPoint y: 89, distance: 4.1
click at [315, 85] on select "Choose an option... Pending Applied Excluded (Questions) Excluded (Expired) Exc…" at bounding box center [309, 86] width 52 height 10
click at [283, 81] on select "Choose an option... Pending Applied Excluded (Questions) Excluded (Expired) Exc…" at bounding box center [309, 86] width 52 height 10
click at [175, 107] on button at bounding box center [176, 109] width 8 height 6
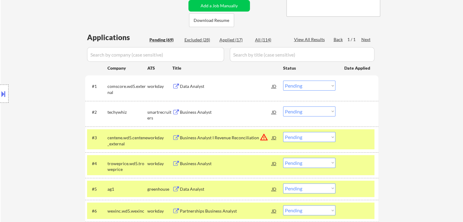
click at [315, 84] on select "Choose an option... Pending Applied Excluded (Questions) Excluded (Expired) Exc…" at bounding box center [309, 86] width 52 height 10
click at [283, 81] on select "Choose an option... Pending Applied Excluded (Questions) Excluded (Expired) Exc…" at bounding box center [309, 86] width 52 height 10
click at [175, 111] on button at bounding box center [176, 113] width 8 height 6
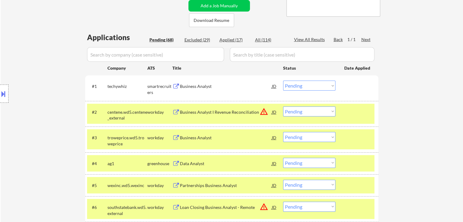
click at [310, 84] on select "Choose an option... Pending Applied Excluded (Questions) Excluded (Expired) Exc…" at bounding box center [309, 86] width 52 height 10
click at [283, 81] on select "Choose an option... Pending Applied Excluded (Questions) Excluded (Expired) Exc…" at bounding box center [309, 86] width 52 height 10
click at [175, 112] on button at bounding box center [176, 113] width 8 height 6
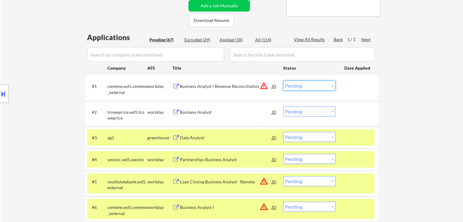
click at [313, 87] on select "Choose an option... Pending Applied Excluded (Questions) Excluded (Expired) Exc…" at bounding box center [309, 86] width 52 height 10
click at [283, 81] on select "Choose an option... Pending Applied Excluded (Questions) Excluded (Expired) Exc…" at bounding box center [309, 86] width 52 height 10
click at [174, 111] on button at bounding box center [176, 113] width 8 height 6
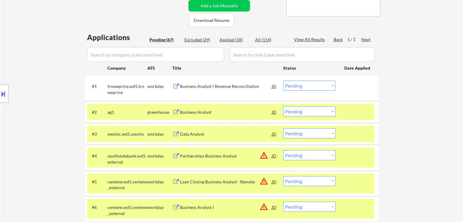
click at [316, 83] on select "Choose an option... Pending Applied Excluded (Questions) Excluded (Expired) Exc…" at bounding box center [309, 86] width 52 height 10
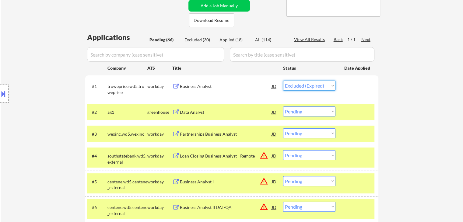
click at [283, 81] on select "Choose an option... Pending Applied Excluded (Questions) Excluded (Expired) Exc…" at bounding box center [309, 86] width 52 height 10
click at [174, 110] on button at bounding box center [176, 113] width 8 height 6
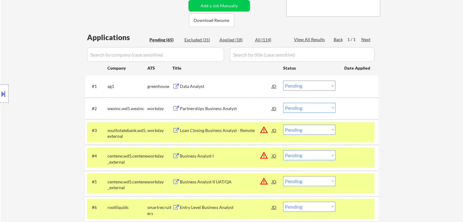
click at [308, 83] on select "Choose an option... Pending Applied Excluded (Questions) Excluded (Expired) Exc…" at bounding box center [309, 86] width 52 height 10
click at [283, 81] on select "Choose an option... Pending Applied Excluded (Questions) Excluded (Expired) Exc…" at bounding box center [309, 86] width 52 height 10
click at [178, 106] on button at bounding box center [176, 109] width 8 height 6
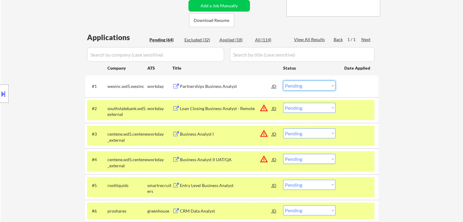
click at [304, 85] on select "Choose an option... Pending Applied Excluded (Questions) Excluded (Expired) Exc…" at bounding box center [309, 86] width 52 height 10
click at [283, 81] on select "Choose an option... Pending Applied Excluded (Questions) Excluded (Expired) Exc…" at bounding box center [309, 86] width 52 height 10
click at [176, 105] on div "Loan Closing Business Analyst - Remote JD warning_amber" at bounding box center [224, 108] width 105 height 11
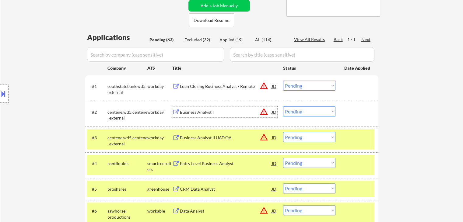
click at [311, 88] on select "Choose an option... Pending Applied Excluded (Questions) Excluded (Expired) Exc…" at bounding box center [309, 86] width 52 height 10
click at [283, 81] on select "Choose an option... Pending Applied Excluded (Questions) Excluded (Expired) Exc…" at bounding box center [309, 86] width 52 height 10
click at [176, 111] on button at bounding box center [176, 113] width 8 height 6
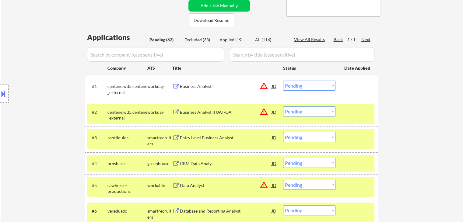
click at [313, 88] on select "Choose an option... Pending Applied Excluded (Questions) Excluded (Expired) Exc…" at bounding box center [309, 86] width 52 height 10
click at [283, 81] on select "Choose an option... Pending Applied Excluded (Questions) Excluded (Expired) Exc…" at bounding box center [309, 86] width 52 height 10
click at [178, 110] on button at bounding box center [176, 113] width 8 height 6
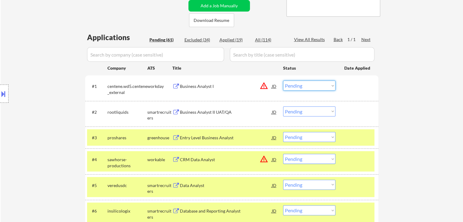
drag, startPoint x: 308, startPoint y: 85, endPoint x: 308, endPoint y: 89, distance: 3.7
click at [308, 85] on select "Choose an option... Pending Applied Excluded (Questions) Excluded (Expired) Exc…" at bounding box center [309, 86] width 52 height 10
click at [283, 81] on select "Choose an option... Pending Applied Excluded (Questions) Excluded (Expired) Exc…" at bounding box center [309, 86] width 52 height 10
click at [175, 112] on button at bounding box center [176, 113] width 8 height 6
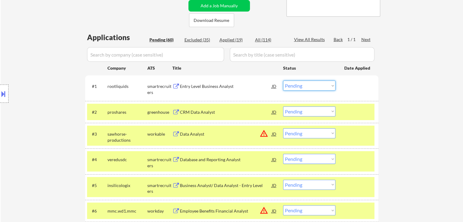
click at [308, 83] on select "Choose an option... Pending Applied Excluded (Questions) Excluded (Expired) Exc…" at bounding box center [309, 86] width 52 height 10
click at [283, 81] on select "Choose an option... Pending Applied Excluded (Questions) Excluded (Expired) Exc…" at bounding box center [309, 86] width 52 height 10
click at [175, 112] on button at bounding box center [176, 113] width 8 height 6
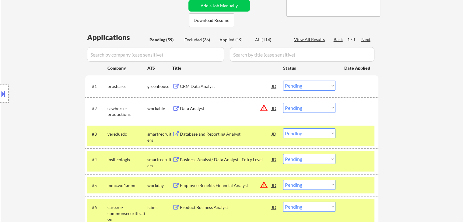
click at [304, 87] on select "Choose an option... Pending Applied Excluded (Questions) Excluded (Expired) Exc…" at bounding box center [309, 86] width 52 height 10
click at [283, 81] on select "Choose an option... Pending Applied Excluded (Questions) Excluded (Expired) Exc…" at bounding box center [309, 86] width 52 height 10
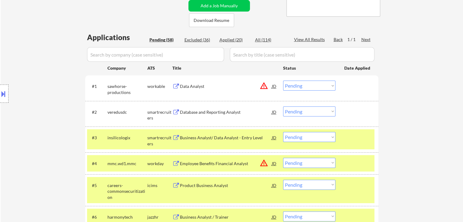
click at [175, 85] on button at bounding box center [176, 87] width 8 height 6
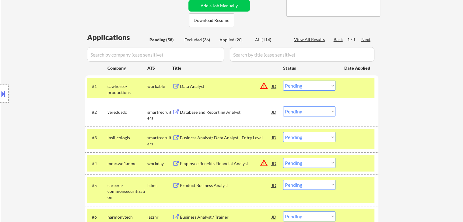
click at [311, 82] on select "Choose an option... Pending Applied Excluded (Questions) Excluded (Expired) Exc…" at bounding box center [309, 86] width 52 height 10
click at [283, 81] on select "Choose an option... Pending Applied Excluded (Questions) Excluded (Expired) Exc…" at bounding box center [309, 86] width 52 height 10
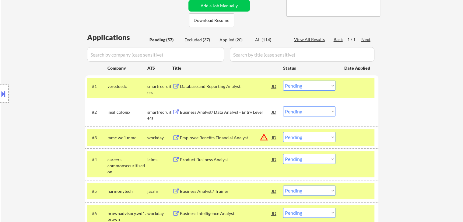
click at [174, 86] on button at bounding box center [176, 87] width 8 height 6
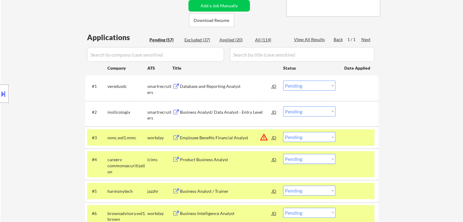
click at [304, 89] on select "Choose an option... Pending Applied Excluded (Questions) Excluded (Expired) Exc…" at bounding box center [309, 86] width 52 height 10
click at [283, 81] on select "Choose an option... Pending Applied Excluded (Questions) Excluded (Expired) Exc…" at bounding box center [309, 86] width 52 height 10
click at [174, 111] on button at bounding box center [176, 113] width 8 height 6
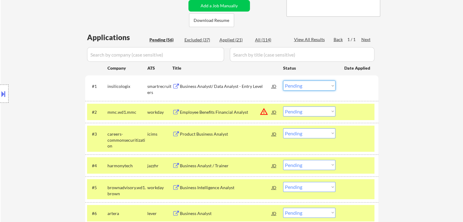
click at [305, 86] on select "Choose an option... Pending Applied Excluded (Questions) Excluded (Expired) Exc…" at bounding box center [309, 86] width 52 height 10
click at [283, 81] on select "Choose an option... Pending Applied Excluded (Questions) Excluded (Expired) Exc…" at bounding box center [309, 86] width 52 height 10
drag, startPoint x: 305, startPoint y: 83, endPoint x: 305, endPoint y: 90, distance: 7.0
click at [305, 83] on select "Choose an option... Pending Applied Excluded (Questions) Excluded (Expired) Exc…" at bounding box center [309, 86] width 52 height 10
click at [283, 81] on select "Choose an option... Pending Applied Excluded (Questions) Excluded (Expired) Exc…" at bounding box center [309, 86] width 52 height 10
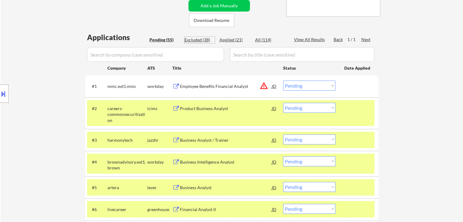
click at [198, 41] on div "Excluded (38)" at bounding box center [199, 40] width 30 height 6
select select ""excluded__expired_""
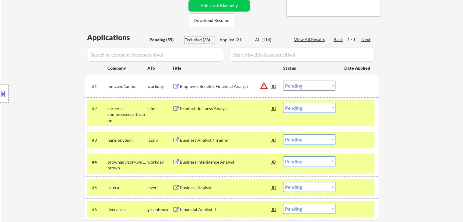
select select ""excluded__expired_""
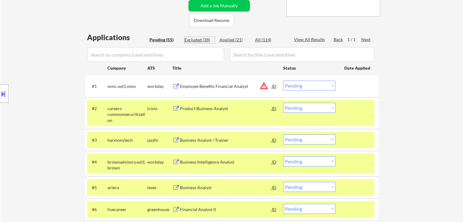
select select ""excluded__expired_""
select select ""excluded""
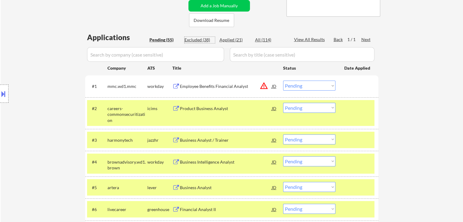
select select ""excluded__expired_""
select select ""excluded""
select select ""excluded__expired_""
select select ""excluded__location_""
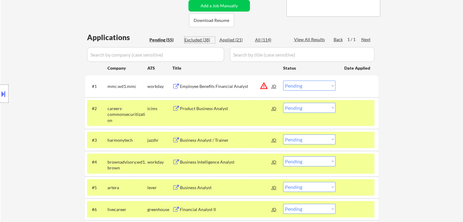
select select ""excluded__expired_""
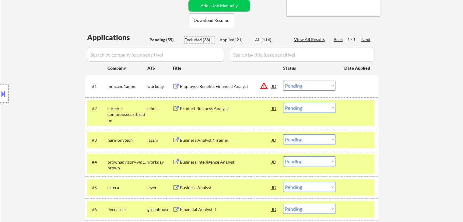
select select ""excluded""
select select ""excluded__expired_""
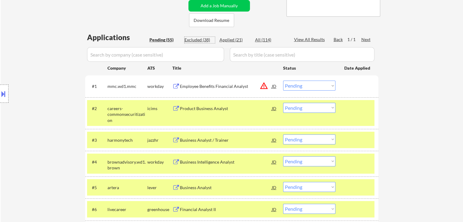
select select ""excluded__expired_""
select select ""excluded""
select select ""excluded__expired_""
select select ""excluded""
select select ""excluded__expired_""
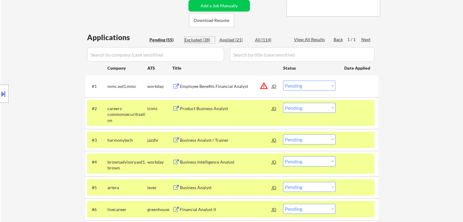
select select ""excluded__expired_""
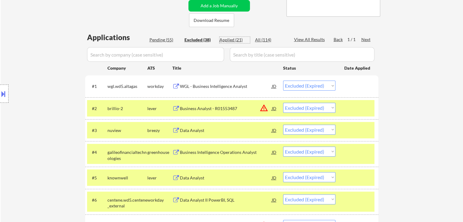
click at [230, 38] on div "Applied (21)" at bounding box center [234, 40] width 30 height 6
select select ""applied""
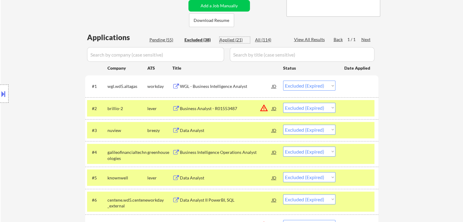
select select ""applied""
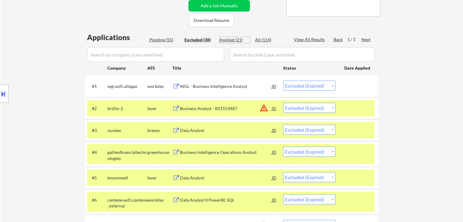
select select ""applied""
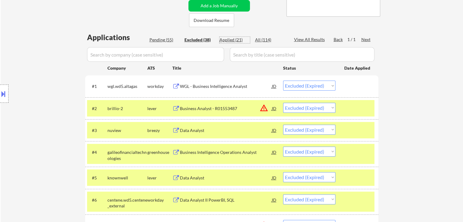
select select ""applied""
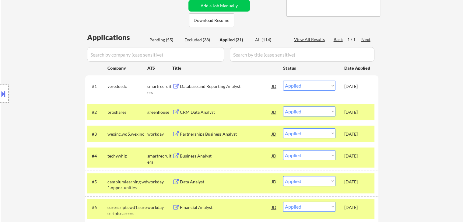
click at [197, 39] on div "Excluded (38)" at bounding box center [199, 40] width 30 height 6
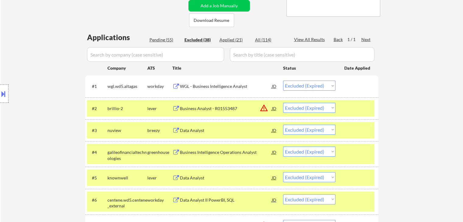
click at [228, 41] on div "Applied (21)" at bounding box center [234, 40] width 30 height 6
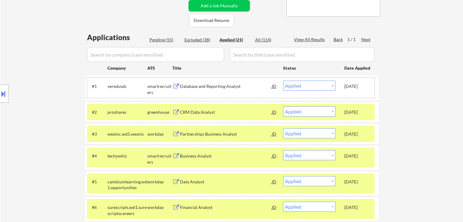
click at [155, 84] on div "smartrecruiters" at bounding box center [159, 89] width 25 height 12
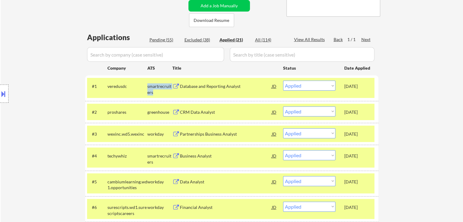
click at [155, 84] on div "smartrecruiters" at bounding box center [159, 89] width 25 height 12
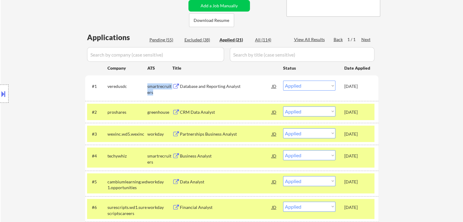
copy div "smartrecruiters"
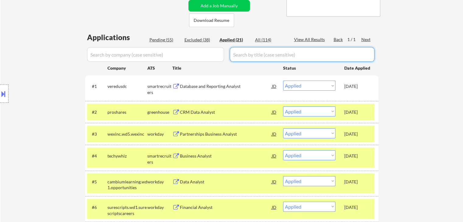
click at [199, 41] on div "Excluded (38)" at bounding box center [199, 40] width 30 height 6
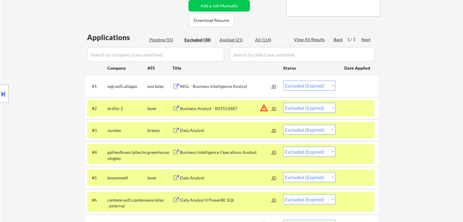
scroll to position [415, 0]
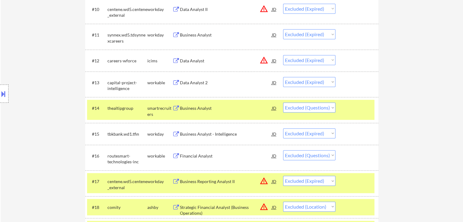
click at [173, 106] on button at bounding box center [176, 109] width 8 height 6
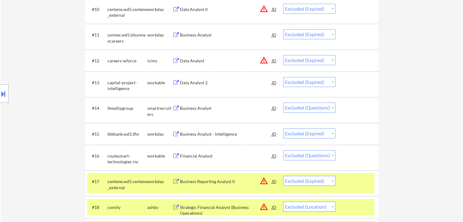
scroll to position [874, 0]
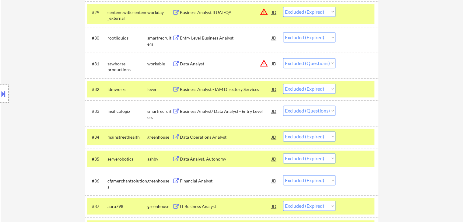
click at [175, 111] on button at bounding box center [176, 112] width 8 height 6
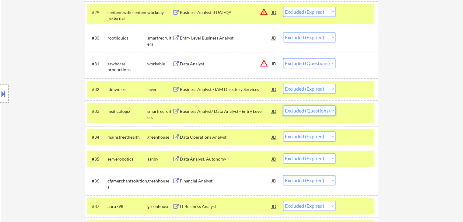
click at [326, 110] on select "Choose an option... Pending Applied Excluded (Questions) Excluded (Expired) Exc…" at bounding box center [309, 111] width 52 height 10
click at [283, 106] on select "Choose an option... Pending Applied Excluded (Questions) Excluded (Expired) Exc…" at bounding box center [309, 111] width 52 height 10
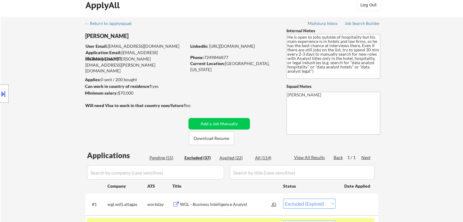
scroll to position [30, 0]
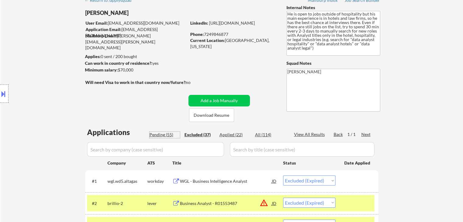
click at [164, 135] on div "Pending (55)" at bounding box center [164, 135] width 30 height 6
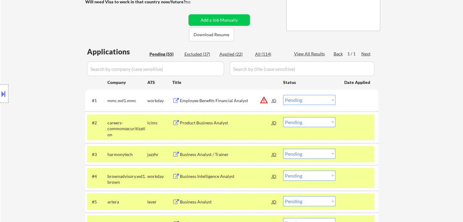
scroll to position [122, 0]
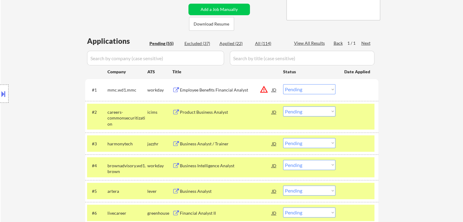
click at [175, 90] on button at bounding box center [176, 90] width 8 height 6
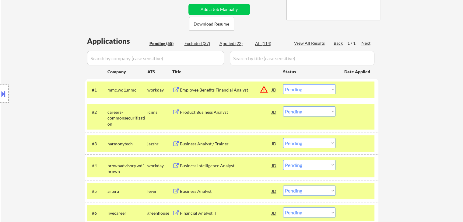
click at [311, 88] on select "Choose an option... Pending Applied Excluded (Questions) Excluded (Expired) Exc…" at bounding box center [309, 89] width 52 height 10
click at [283, 84] on select "Choose an option... Pending Applied Excluded (Questions) Excluded (Expired) Exc…" at bounding box center [309, 89] width 52 height 10
click at [173, 110] on button at bounding box center [176, 113] width 8 height 6
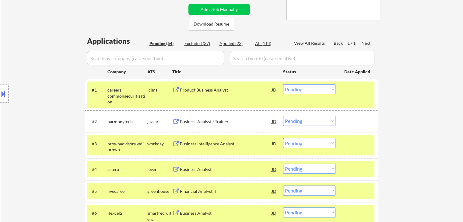
click at [298, 89] on select "Choose an option... Pending Applied Excluded (Questions) Excluded (Expired) Exc…" at bounding box center [309, 89] width 52 height 10
click at [283, 84] on select "Choose an option... Pending Applied Excluded (Questions) Excluded (Expired) Exc…" at bounding box center [309, 89] width 52 height 10
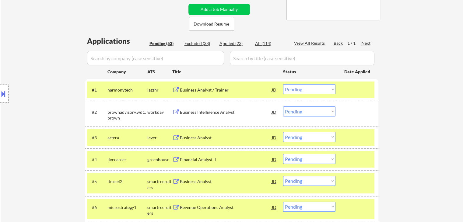
click at [199, 43] on div "Excluded (38)" at bounding box center [199, 43] width 30 height 6
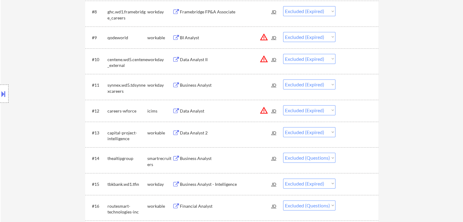
scroll to position [365, 0]
click at [177, 111] on button at bounding box center [176, 111] width 8 height 6
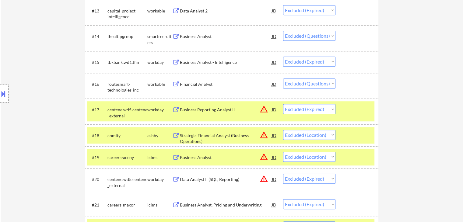
scroll to position [517, 0]
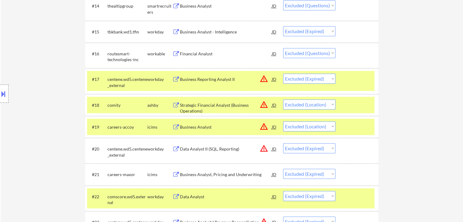
click at [178, 126] on button at bounding box center [176, 127] width 8 height 6
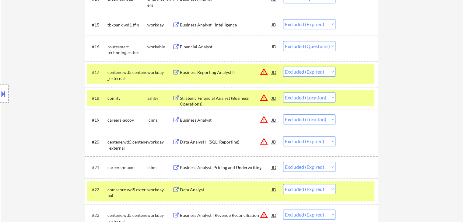
scroll to position [548, 0]
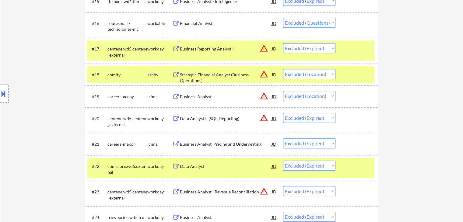
click at [177, 97] on button at bounding box center [176, 97] width 8 height 6
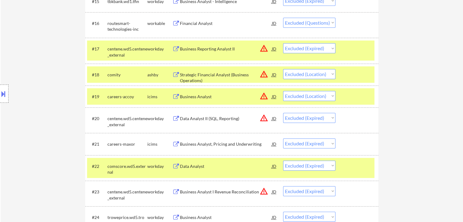
click at [176, 146] on button at bounding box center [176, 144] width 8 height 6
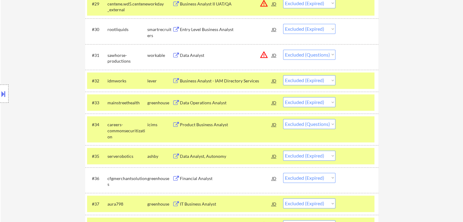
scroll to position [913, 0]
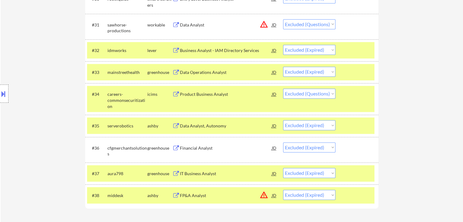
click at [174, 90] on div "Product Business Analyst JD warning_amber" at bounding box center [224, 94] width 105 height 11
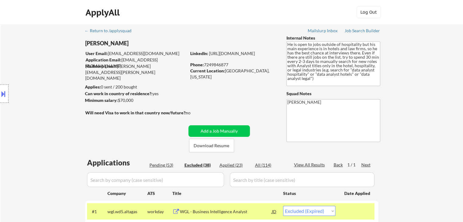
scroll to position [0, 0]
click at [160, 165] on div "Pending (53)" at bounding box center [164, 165] width 30 height 6
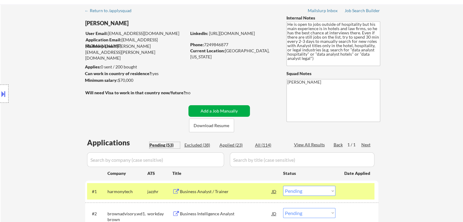
scroll to position [61, 0]
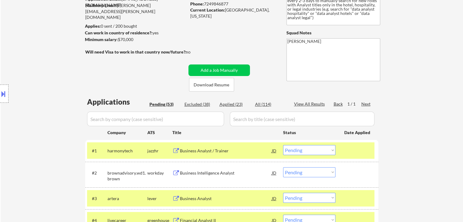
click at [308, 151] on select "Choose an option... Pending Applied Excluded (Questions) Excluded (Expired) Exc…" at bounding box center [309, 150] width 52 height 10
click at [283, 145] on select "Choose an option... Pending Applied Excluded (Questions) Excluded (Expired) Exc…" at bounding box center [309, 150] width 52 height 10
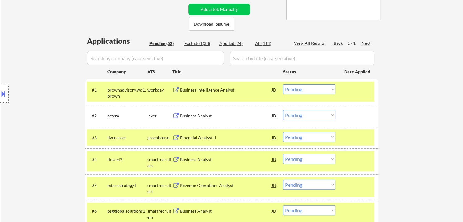
click at [175, 89] on button at bounding box center [176, 90] width 8 height 6
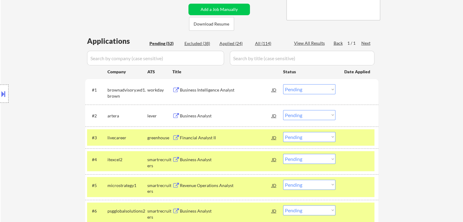
click at [299, 90] on select "Choose an option... Pending Applied Excluded (Questions) Excluded (Expired) Exc…" at bounding box center [309, 89] width 52 height 10
click at [283, 84] on select "Choose an option... Pending Applied Excluded (Questions) Excluded (Expired) Exc…" at bounding box center [309, 89] width 52 height 10
click at [178, 115] on button at bounding box center [176, 116] width 8 height 6
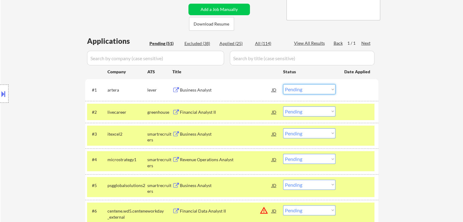
click at [302, 92] on select "Choose an option... Pending Applied Excluded (Questions) Excluded (Expired) Exc…" at bounding box center [309, 89] width 52 height 10
click at [283, 84] on select "Choose an option... Pending Applied Excluded (Questions) Excluded (Expired) Exc…" at bounding box center [309, 89] width 52 height 10
click at [176, 110] on button at bounding box center [176, 113] width 8 height 6
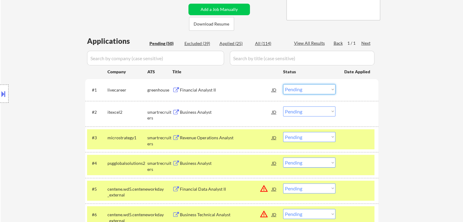
click at [302, 89] on select "Choose an option... Pending Applied Excluded (Questions) Excluded (Expired) Exc…" at bounding box center [309, 89] width 52 height 10
click at [283, 84] on select "Choose an option... Pending Applied Excluded (Questions) Excluded (Expired) Exc…" at bounding box center [309, 89] width 52 height 10
click at [176, 112] on button at bounding box center [176, 113] width 8 height 6
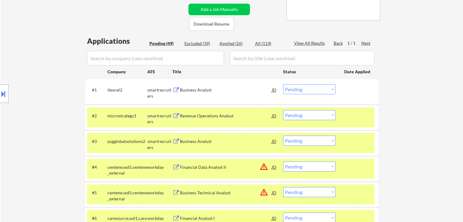
click at [312, 91] on select "Choose an option... Pending Applied Excluded (Questions) Excluded (Expired) Exc…" at bounding box center [309, 89] width 52 height 10
click at [283, 84] on select "Choose an option... Pending Applied Excluded (Questions) Excluded (Expired) Exc…" at bounding box center [309, 89] width 52 height 10
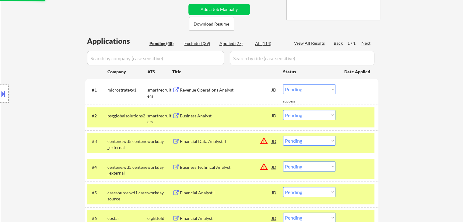
click at [30, 84] on div "Location Inclusions:" at bounding box center [54, 93] width 109 height 113
click at [173, 90] on button at bounding box center [176, 90] width 8 height 6
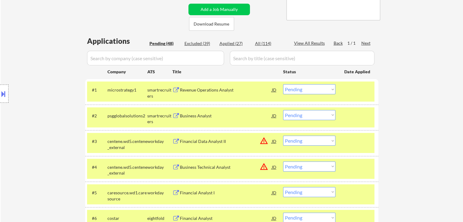
click at [303, 89] on select "Choose an option... Pending Applied Excluded (Questions) Excluded (Expired) Exc…" at bounding box center [309, 89] width 52 height 10
click at [283, 84] on select "Choose an option... Pending Applied Excluded (Questions) Excluded (Expired) Exc…" at bounding box center [309, 89] width 52 height 10
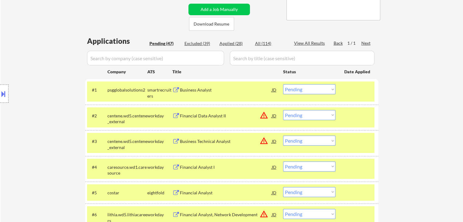
click at [176, 89] on button at bounding box center [176, 90] width 8 height 6
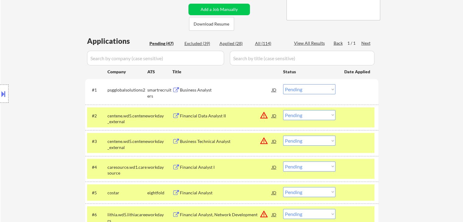
click at [296, 92] on select "Choose an option... Pending Applied Excluded (Questions) Excluded (Expired) Exc…" at bounding box center [309, 89] width 52 height 10
click at [283, 84] on select "Choose an option... Pending Applied Excluded (Questions) Excluded (Expired) Exc…" at bounding box center [309, 89] width 52 height 10
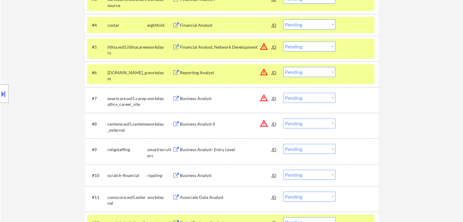
scroll to position [274, 0]
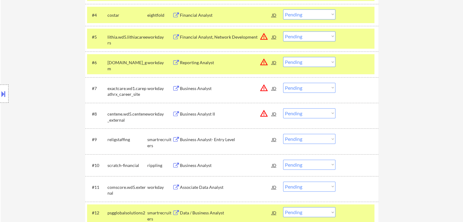
click at [175, 139] on button at bounding box center [176, 140] width 8 height 6
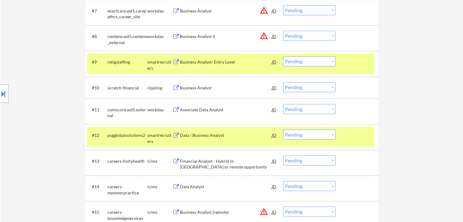
scroll to position [365, 0]
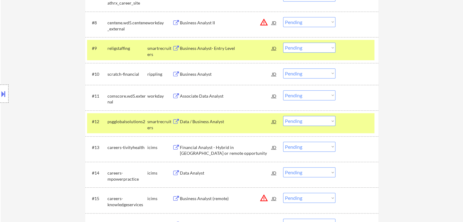
click at [174, 121] on button at bounding box center [176, 122] width 8 height 6
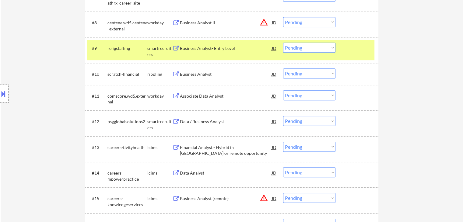
click at [174, 122] on button at bounding box center [176, 122] width 8 height 6
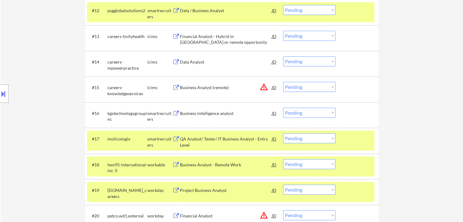
scroll to position [487, 0]
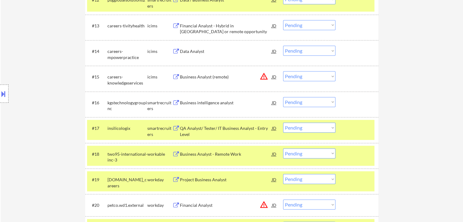
click at [174, 127] on button at bounding box center [176, 129] width 8 height 6
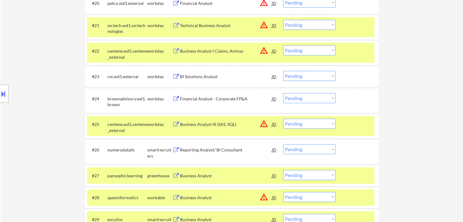
scroll to position [700, 0]
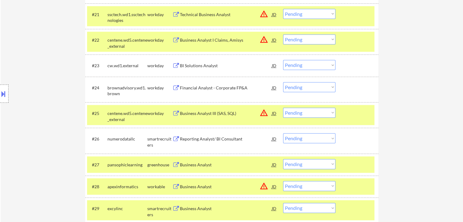
click at [176, 139] on button at bounding box center [176, 139] width 8 height 6
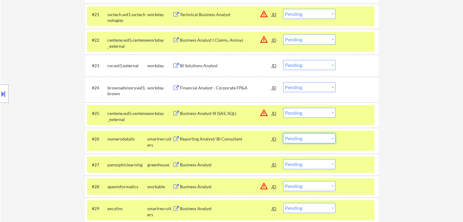
click at [309, 138] on select "Choose an option... Pending Applied Excluded (Questions) Excluded (Expired) Exc…" at bounding box center [309, 138] width 52 height 10
click at [283, 133] on select "Choose an option... Pending Applied Excluded (Questions) Excluded (Expired) Exc…" at bounding box center [309, 138] width 52 height 10
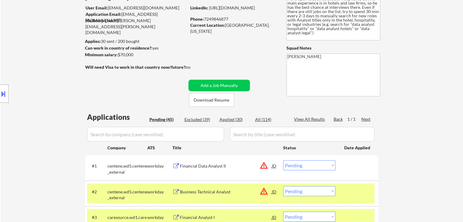
scroll to position [61, 0]
